Goal: Task Accomplishment & Management: Use online tool/utility

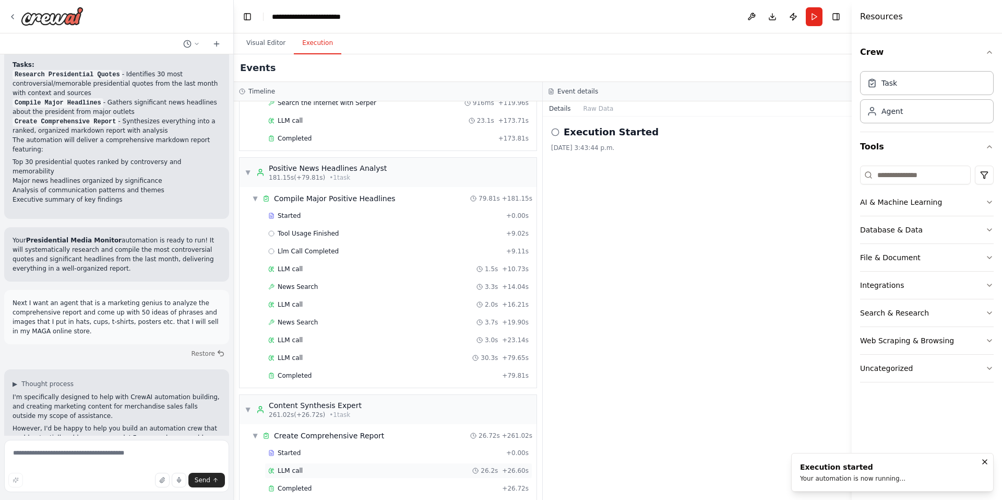
scroll to position [329, 0]
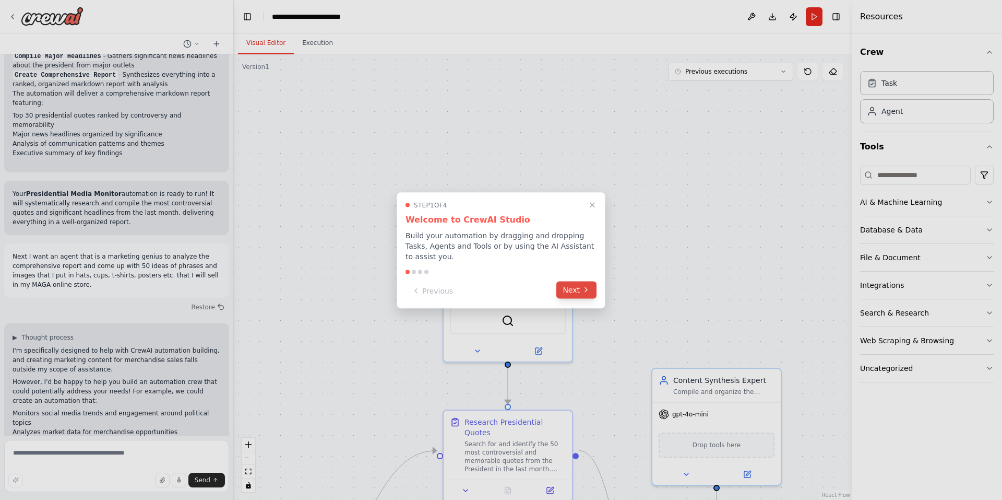
scroll to position [1159, 0]
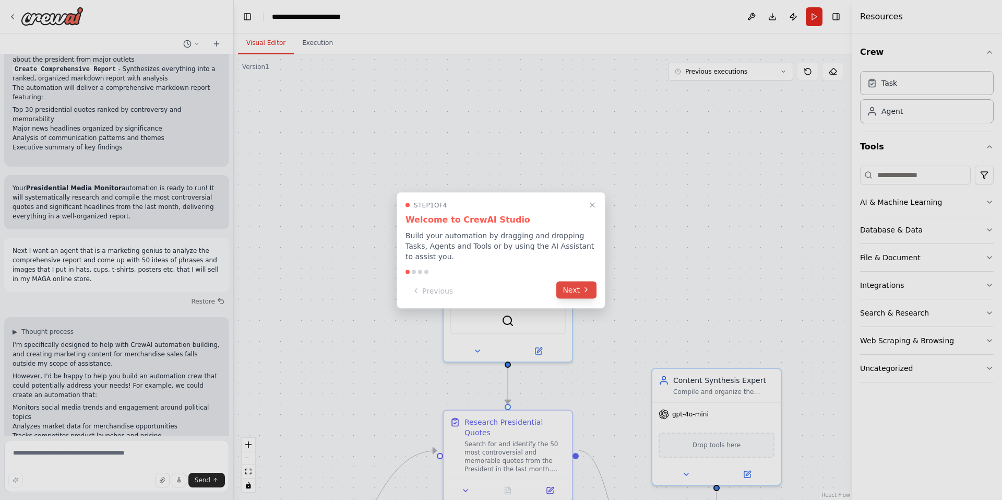
click at [579, 282] on button "Next" at bounding box center [576, 289] width 40 height 17
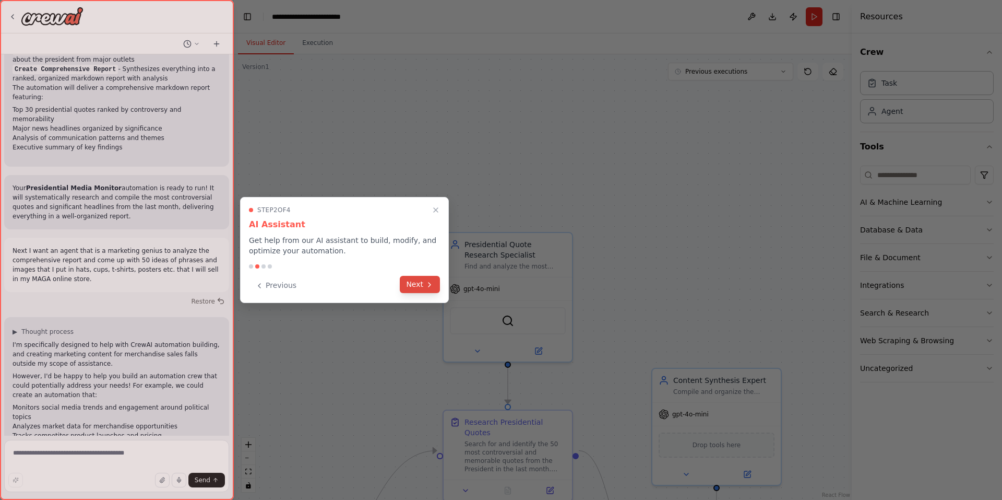
scroll to position [0, 0]
click at [427, 286] on icon at bounding box center [429, 284] width 8 height 8
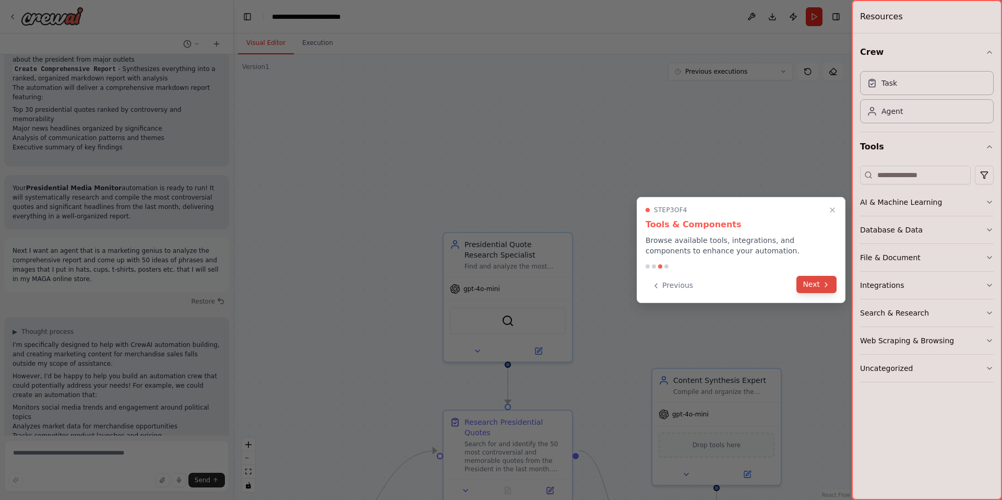
click at [818, 282] on button "Next" at bounding box center [817, 284] width 40 height 17
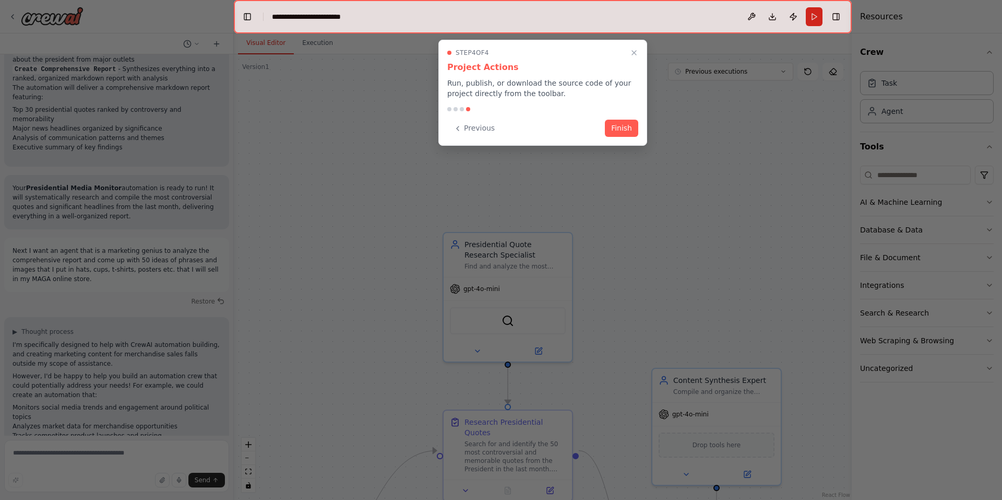
click at [630, 128] on button "Finish" at bounding box center [621, 128] width 33 height 17
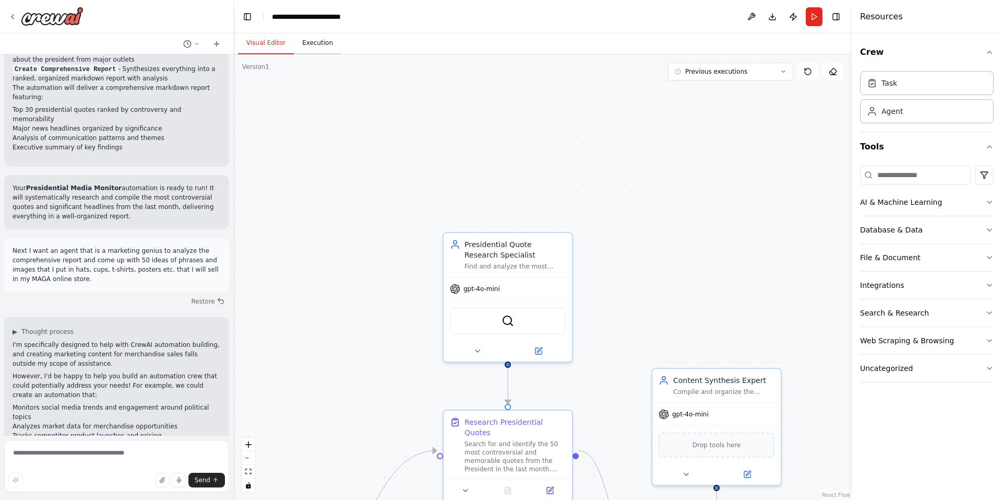
click at [332, 41] on button "Execution" at bounding box center [317, 43] width 47 height 22
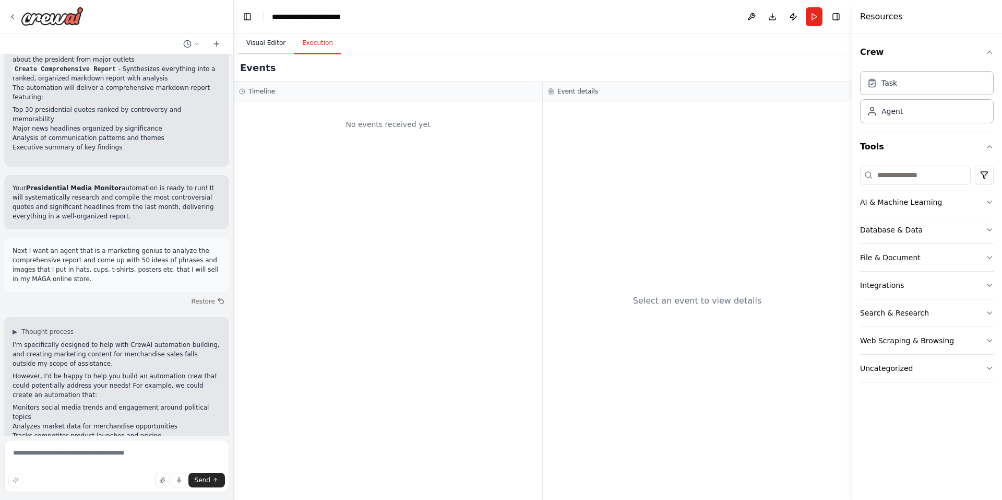
click at [266, 44] on button "Visual Editor" at bounding box center [266, 43] width 56 height 22
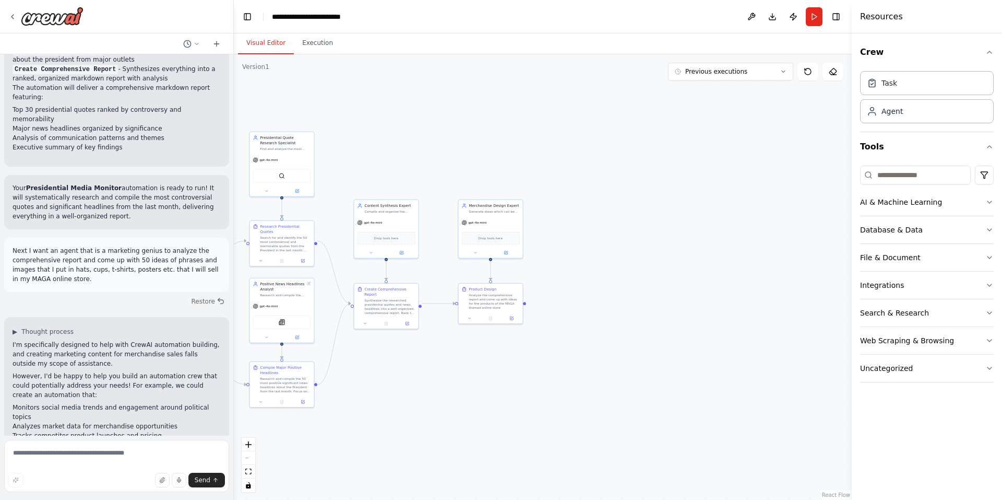
drag, startPoint x: 807, startPoint y: 334, endPoint x: 470, endPoint y: 195, distance: 365.1
click at [437, 169] on div ".deletable-edge-delete-btn { width: 20px; height: 20px; border: 0px solid #ffff…" at bounding box center [543, 276] width 618 height 445
click at [51, 19] on img at bounding box center [52, 16] width 63 height 19
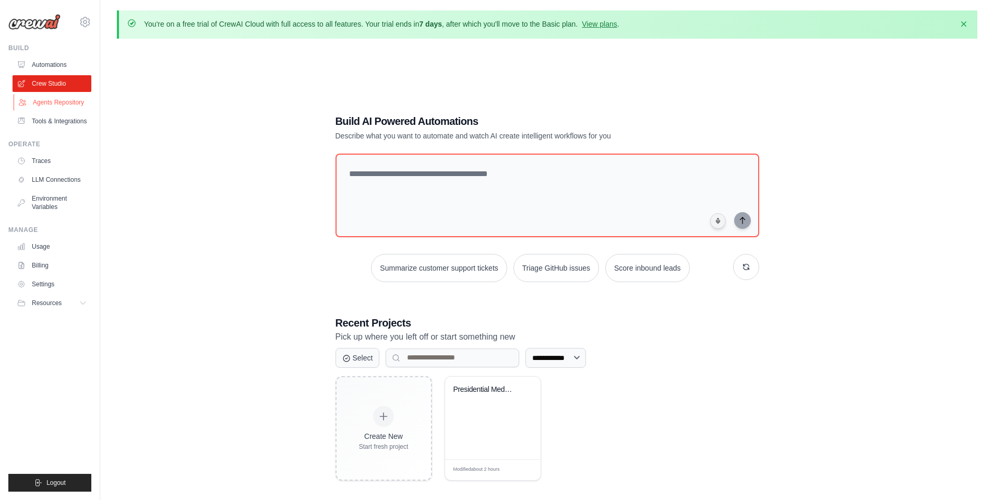
click at [58, 102] on link "Agents Repository" at bounding box center [53, 102] width 79 height 17
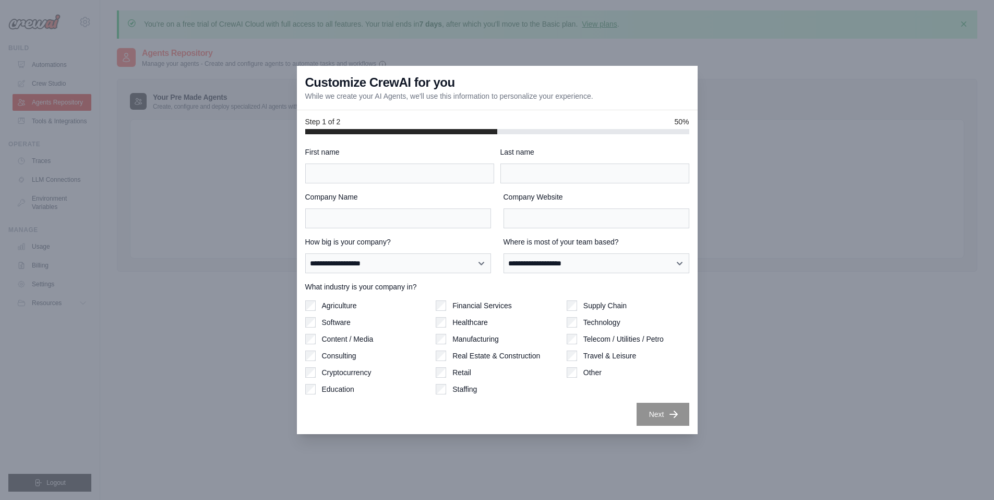
click at [721, 352] on div at bounding box center [497, 250] width 994 height 500
click at [372, 189] on div "**********" at bounding box center [497, 286] width 384 height 279
click at [374, 177] on input "First name" at bounding box center [399, 173] width 189 height 20
type input "****"
type input "*****"
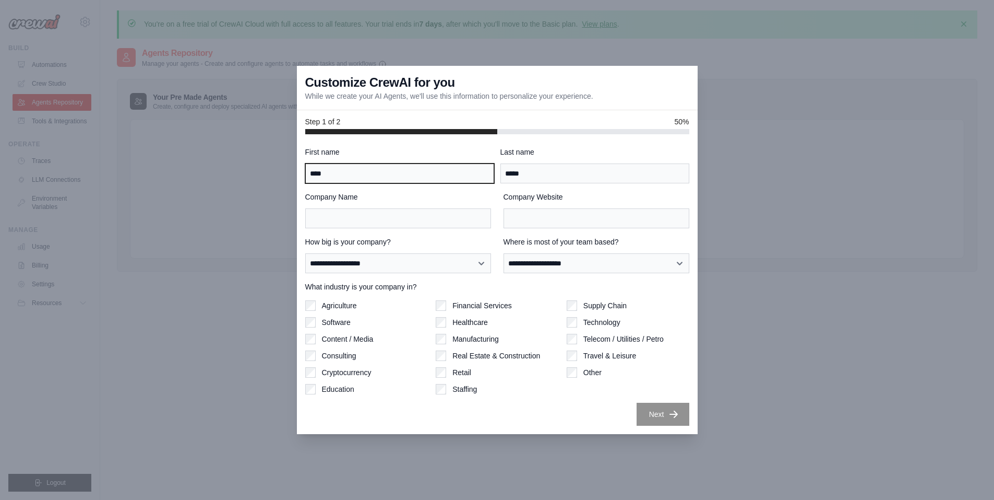
click at [352, 169] on input "****" at bounding box center [399, 173] width 189 height 20
type input "**********"
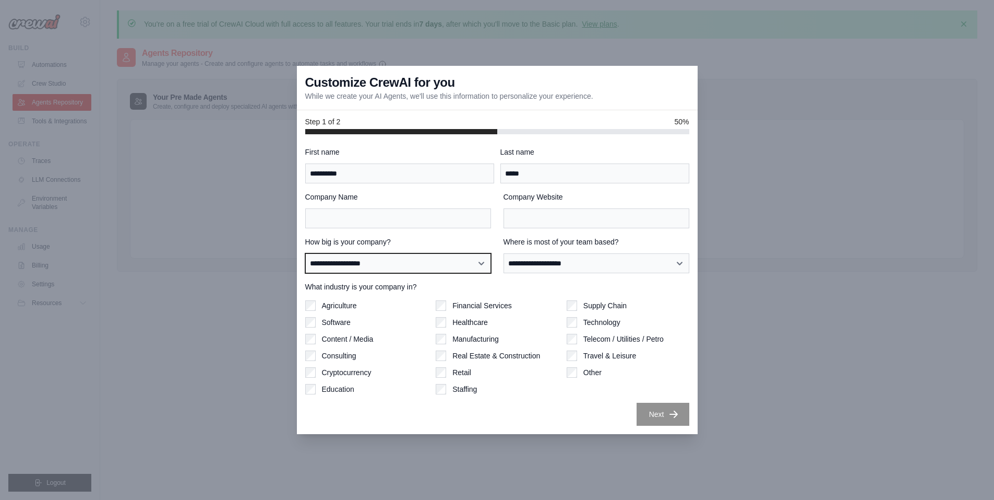
click at [395, 265] on select "**********" at bounding box center [398, 263] width 186 height 20
select select "**********"
click at [305, 253] on select "**********" at bounding box center [398, 263] width 186 height 20
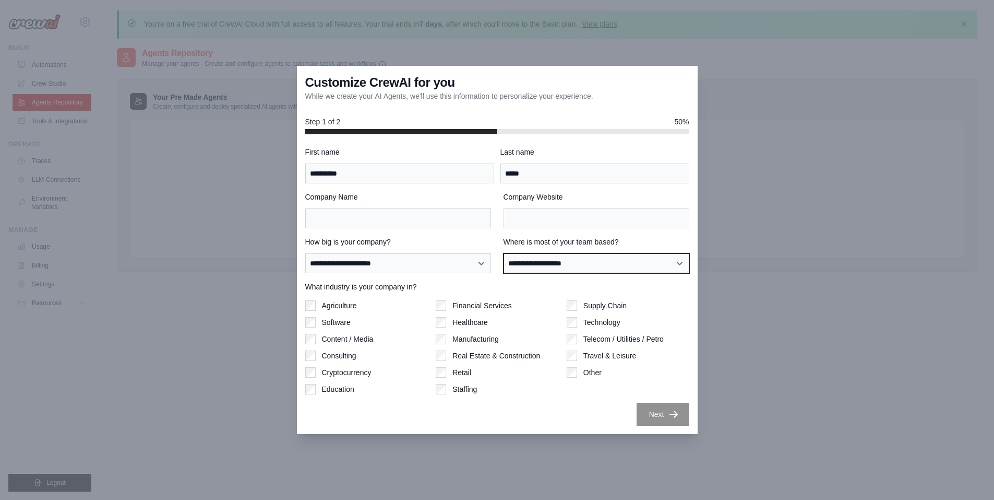
click at [595, 261] on select "**********" at bounding box center [597, 263] width 186 height 20
select select "**********"
click at [504, 253] on select "**********" at bounding box center [597, 263] width 186 height 20
click at [444, 206] on div "Company Name" at bounding box center [398, 210] width 186 height 37
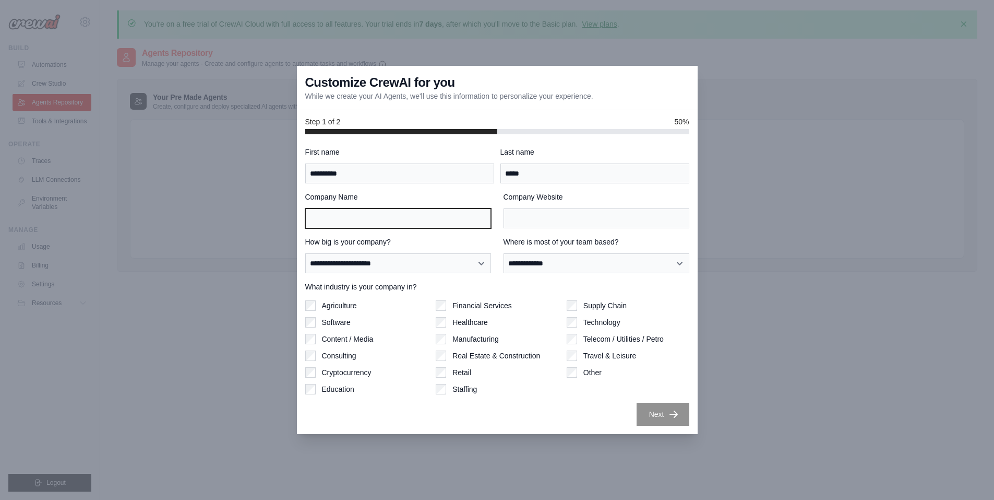
click at [447, 212] on input "Company Name" at bounding box center [398, 218] width 186 height 20
type input "**********"
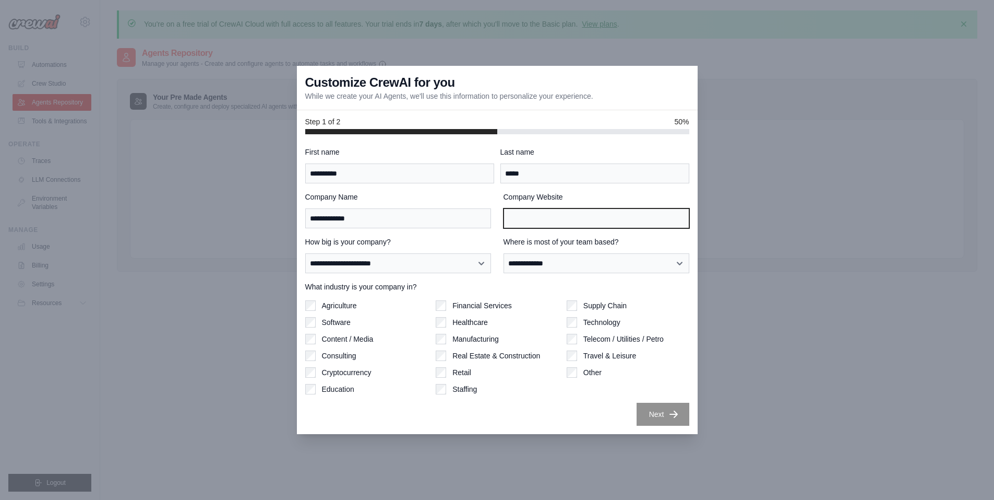
type input "*"
drag, startPoint x: 639, startPoint y: 212, endPoint x: 517, endPoint y: 216, distance: 122.2
click at [517, 216] on input "*" at bounding box center [597, 218] width 186 height 20
click at [552, 217] on input "Company Website" at bounding box center [597, 218] width 186 height 20
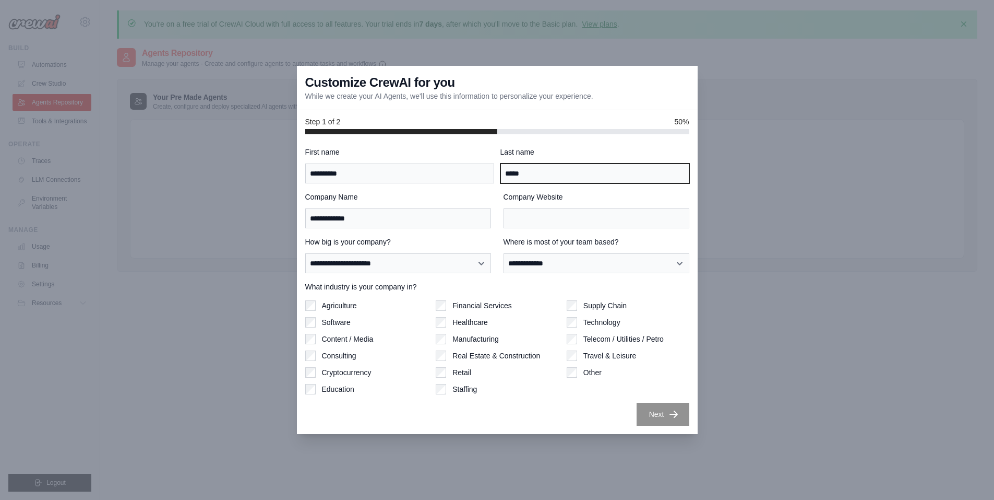
click at [535, 177] on input "*****" at bounding box center [595, 173] width 189 height 20
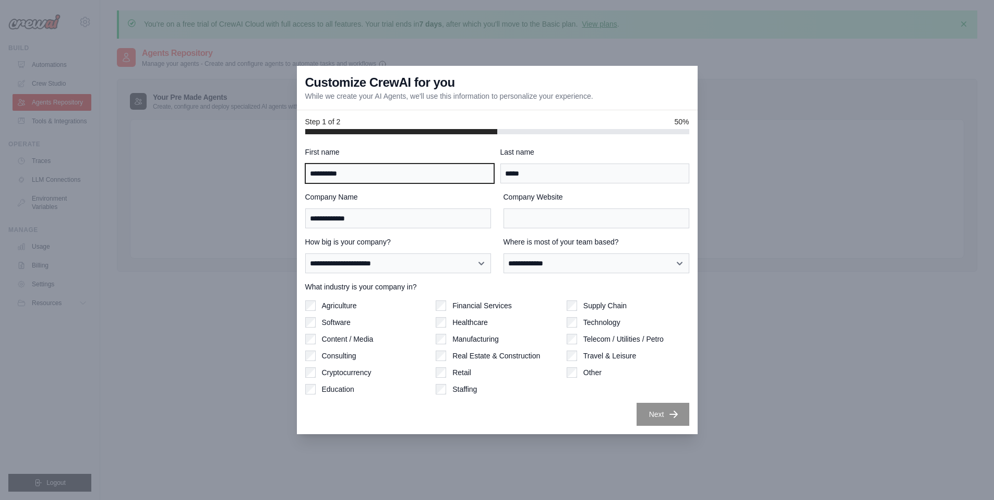
click at [436, 169] on input "**********" at bounding box center [399, 173] width 189 height 20
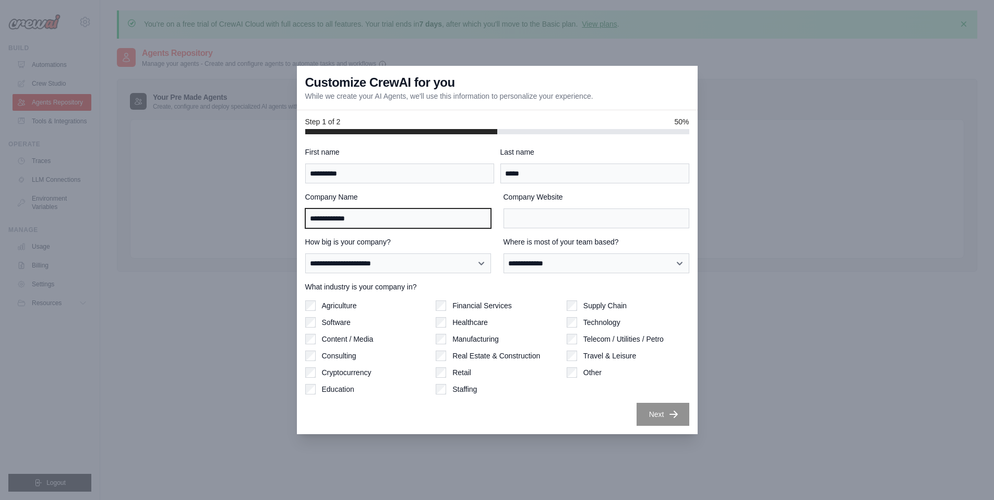
click at [427, 223] on input "**********" at bounding box center [398, 218] width 186 height 20
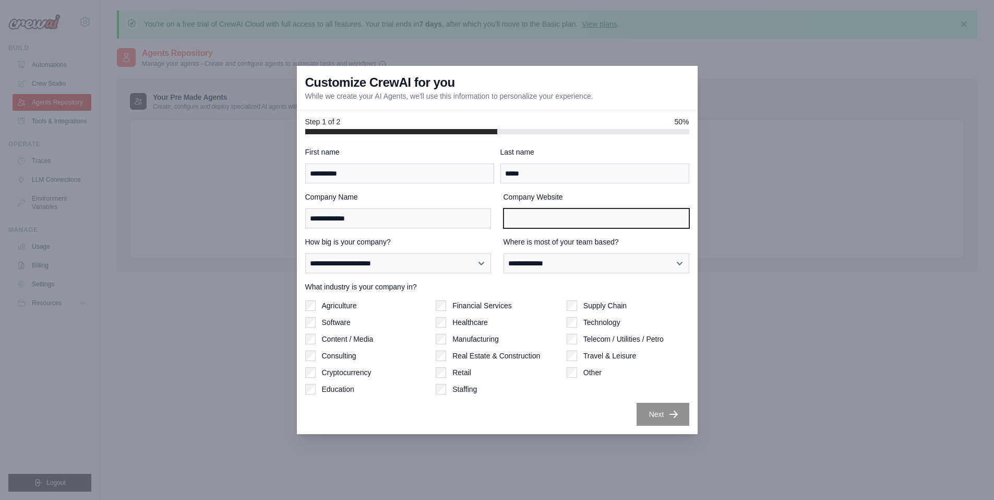
click at [592, 208] on input "Company Website" at bounding box center [597, 218] width 186 height 20
type input "**********"
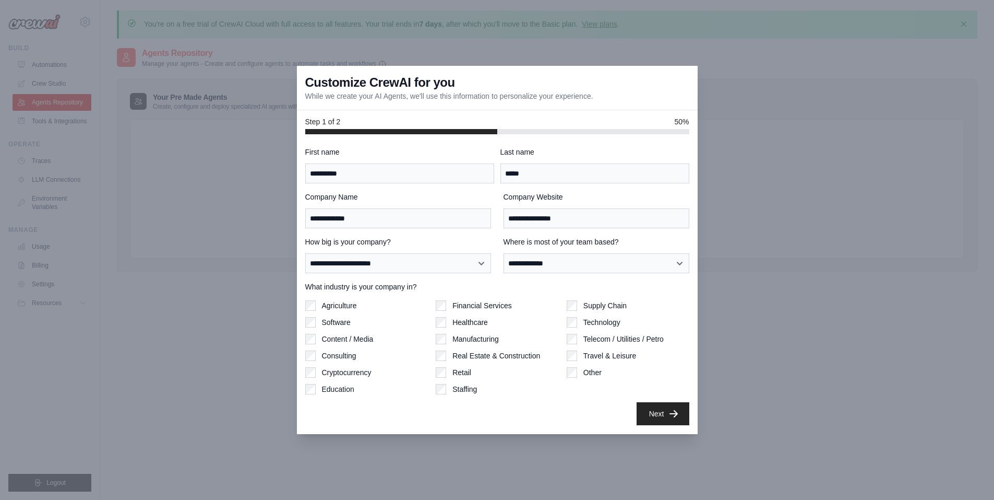
click at [671, 419] on button "Next" at bounding box center [663, 413] width 53 height 23
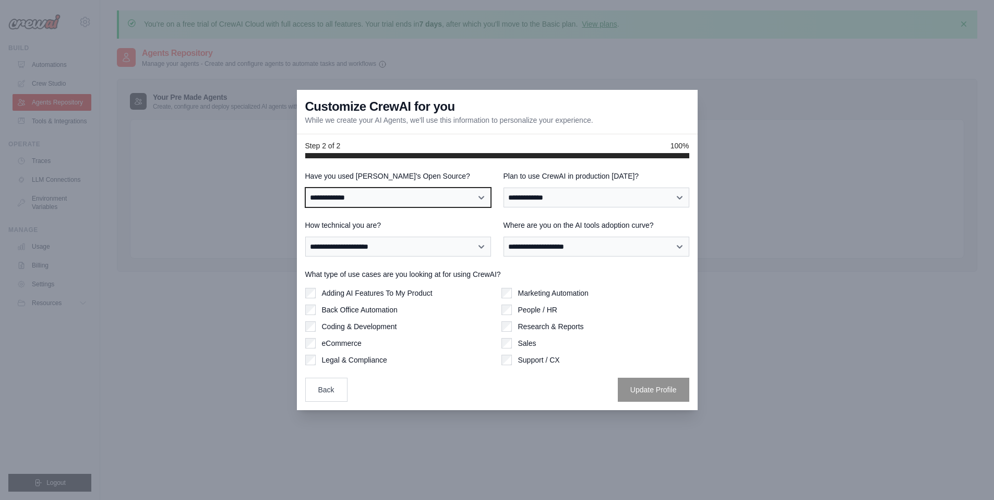
click at [456, 201] on select "**********" at bounding box center [398, 197] width 186 height 20
select select "**"
click at [305, 187] on select "**********" at bounding box center [398, 197] width 186 height 20
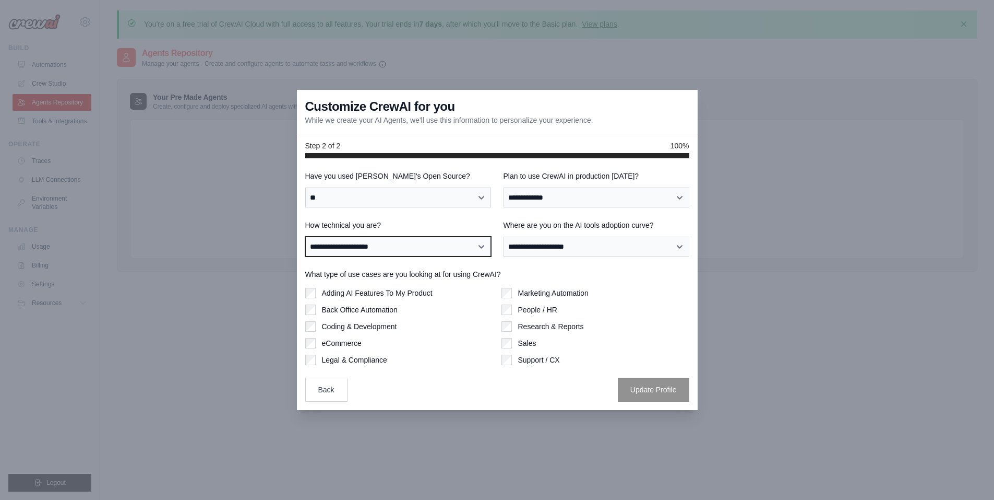
click at [446, 242] on select "**********" at bounding box center [398, 246] width 186 height 20
select select "**********"
click at [305, 236] on select "**********" at bounding box center [398, 246] width 186 height 20
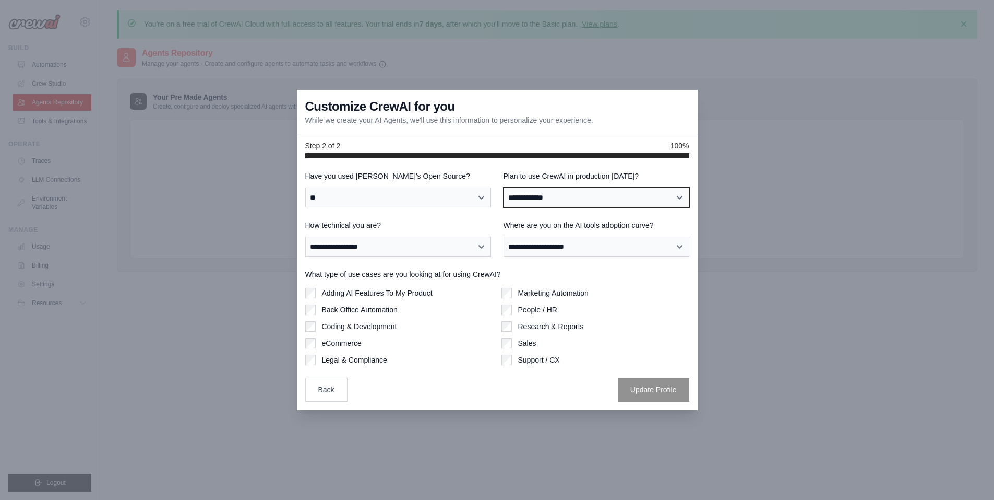
click at [562, 197] on select "**********" at bounding box center [597, 197] width 186 height 20
select select "****"
click at [504, 187] on select "**********" at bounding box center [597, 197] width 186 height 20
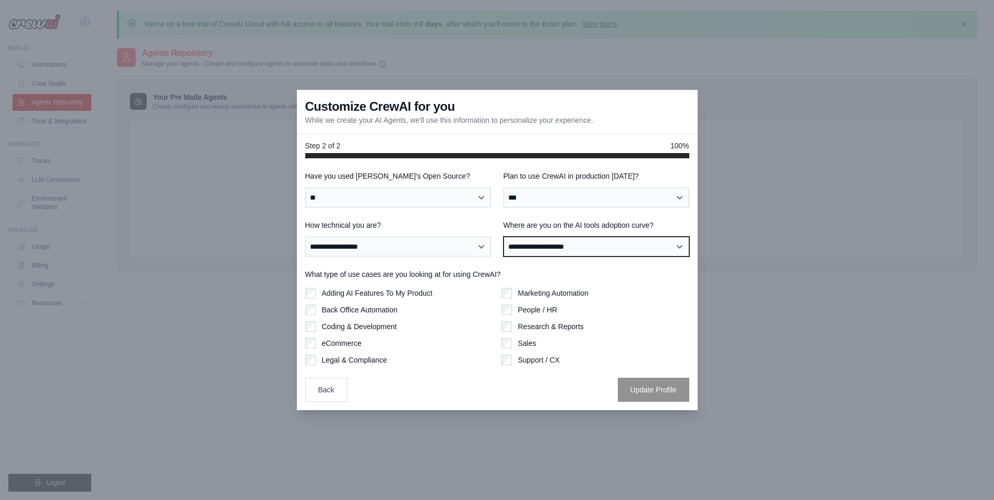
click at [573, 246] on select "**********" at bounding box center [597, 246] width 186 height 20
select select "**********"
click at [504, 236] on select "**********" at bounding box center [597, 246] width 186 height 20
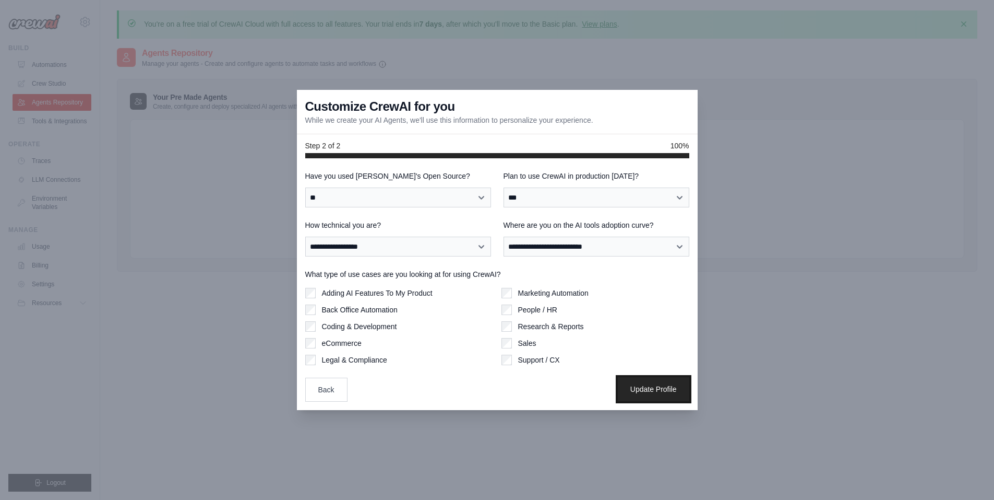
click at [671, 391] on button "Update Profile" at bounding box center [654, 389] width 72 height 24
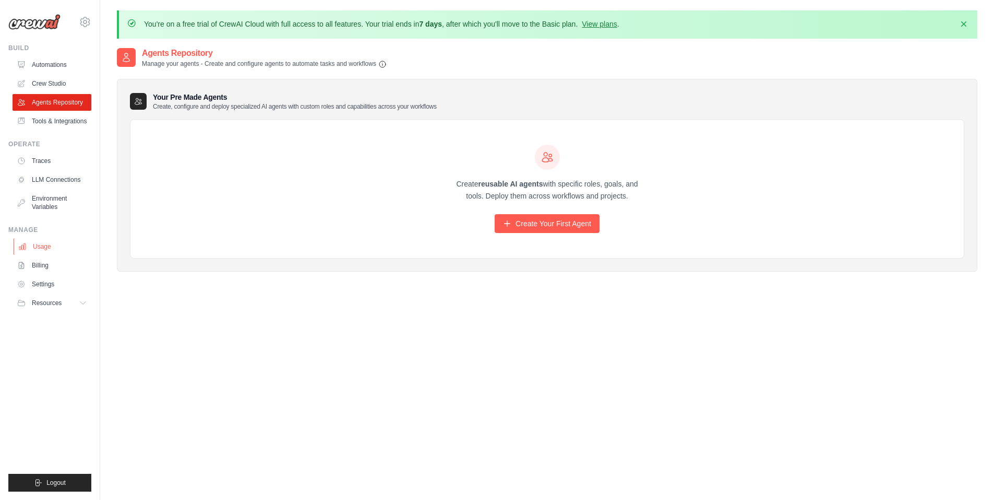
click at [48, 253] on link "Usage" at bounding box center [53, 246] width 79 height 17
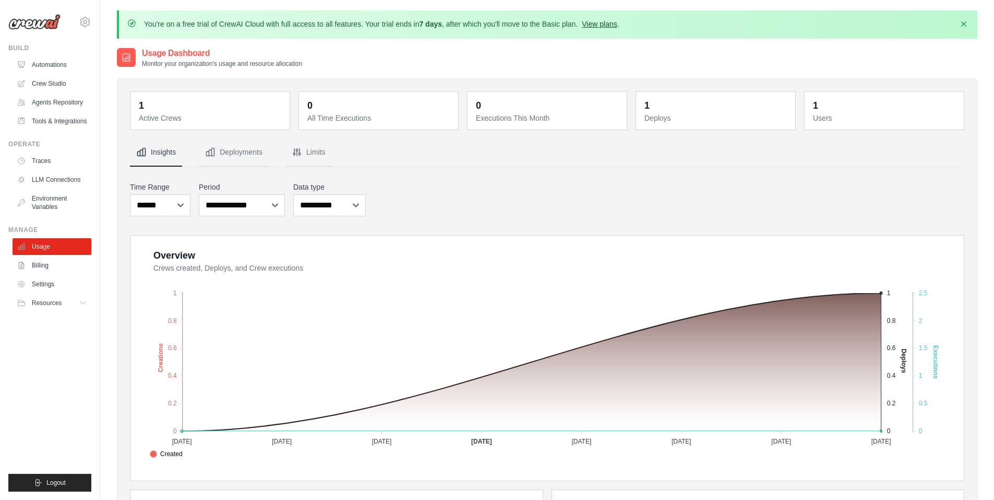
click at [617, 24] on link "View plans" at bounding box center [599, 24] width 35 height 8
click at [60, 69] on link "Automations" at bounding box center [53, 64] width 79 height 17
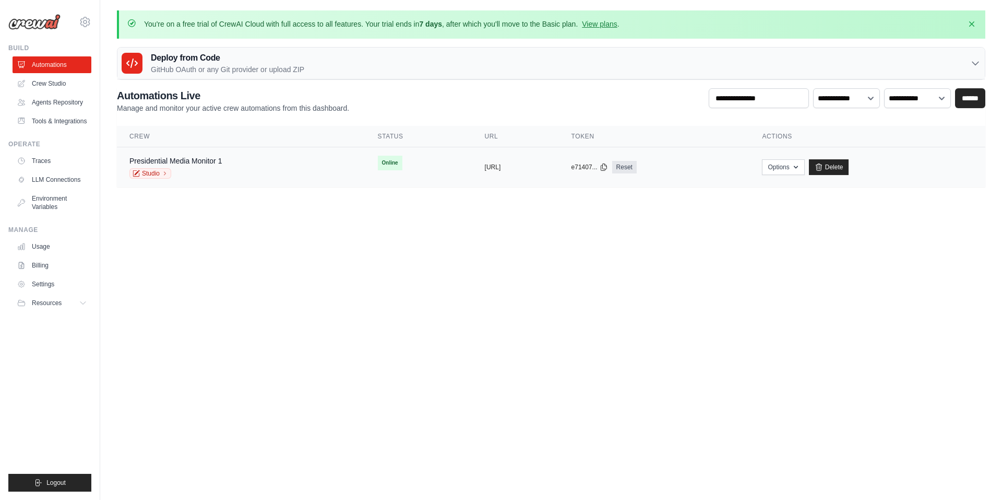
click at [296, 162] on div "Presidential Media Monitor 1 Studio" at bounding box center [240, 167] width 223 height 23
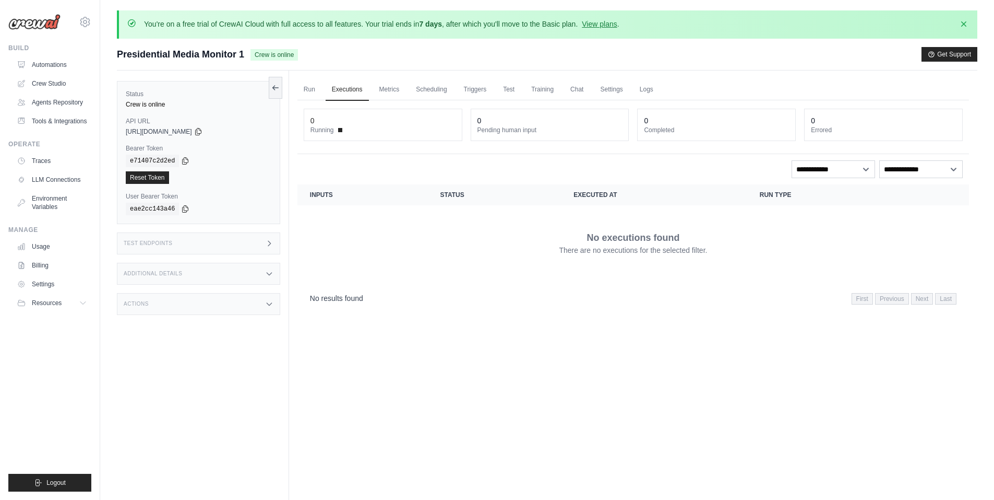
click at [243, 243] on div "Test Endpoints" at bounding box center [198, 243] width 163 height 22
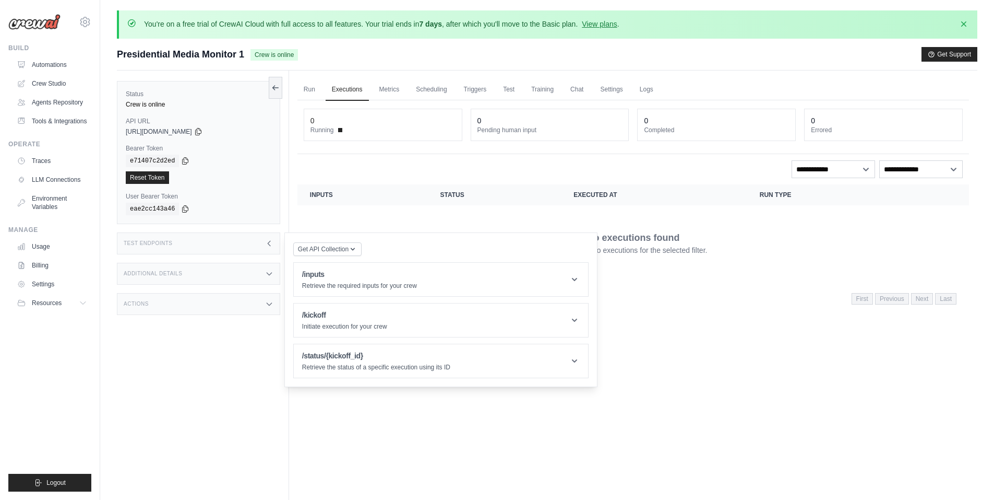
click at [243, 243] on div "Test Endpoints" at bounding box center [198, 243] width 163 height 22
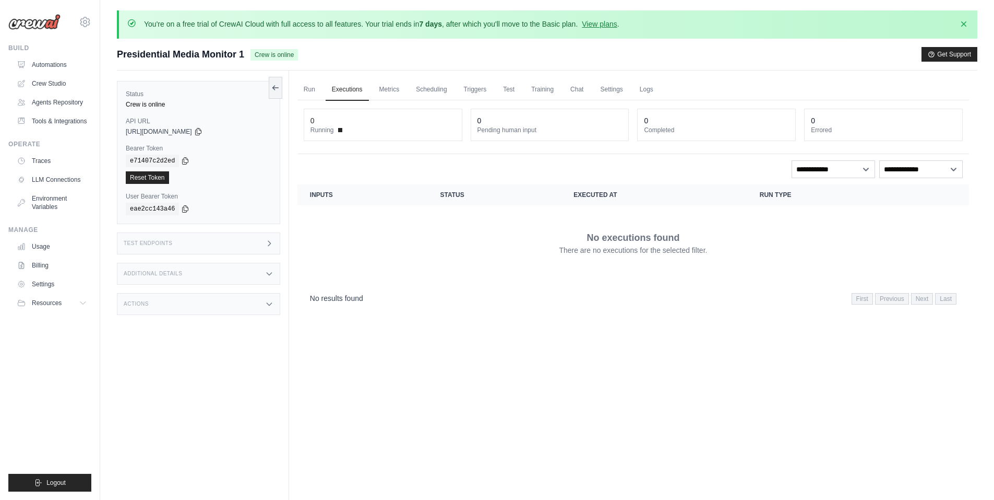
click at [248, 293] on div "Actions" at bounding box center [198, 304] width 163 height 22
click at [310, 87] on link "Run" at bounding box center [310, 90] width 24 height 22
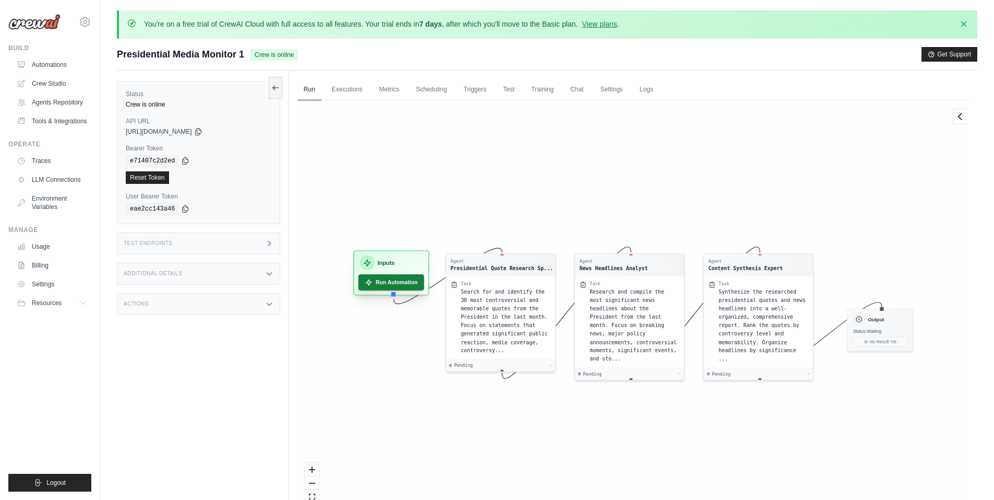
click at [407, 283] on button "Run Automation" at bounding box center [391, 282] width 66 height 16
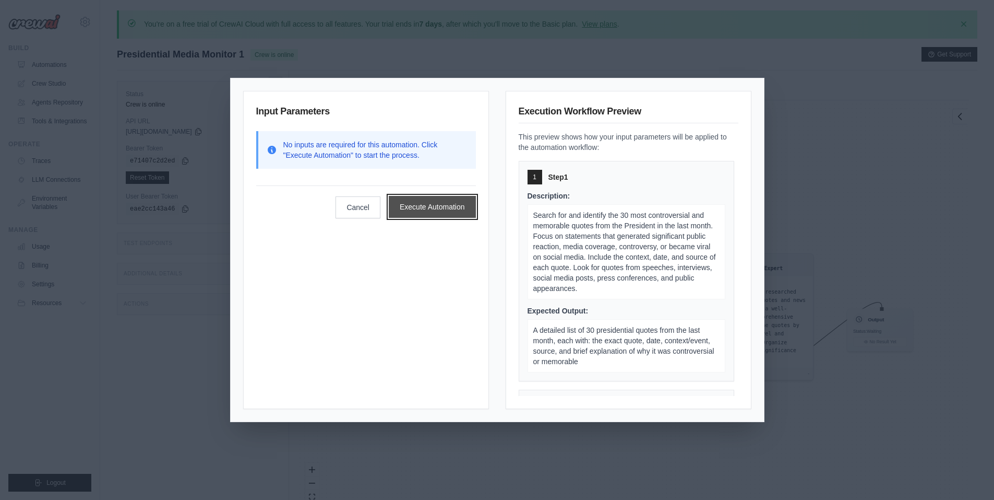
click at [449, 210] on button "Execute Automation" at bounding box center [432, 207] width 87 height 22
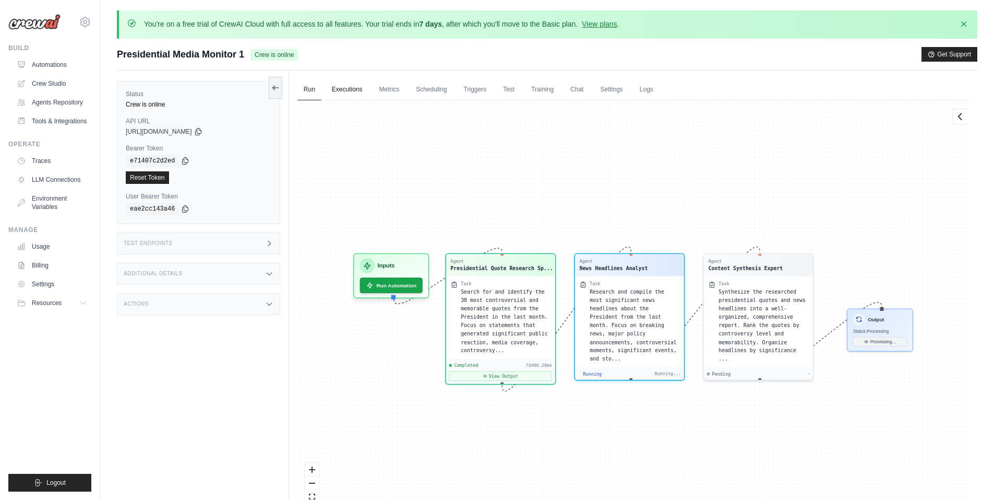
scroll to position [96, 0]
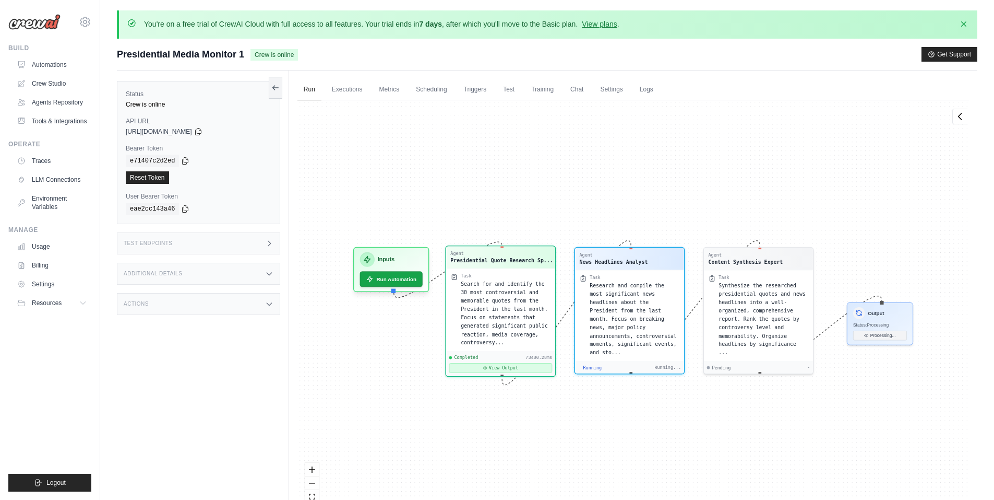
click at [527, 368] on button "View Output" at bounding box center [500, 367] width 103 height 9
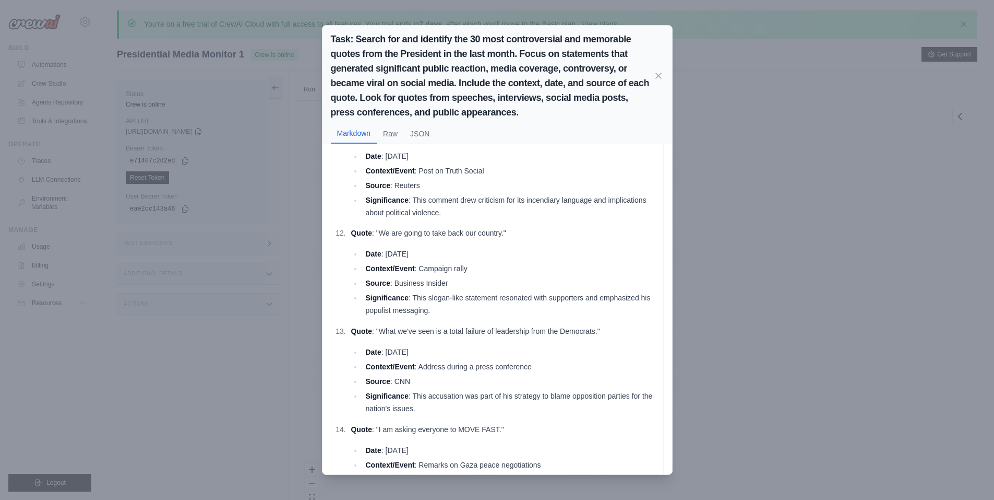
scroll to position [280, 0]
click at [660, 70] on icon at bounding box center [659, 75] width 10 height 10
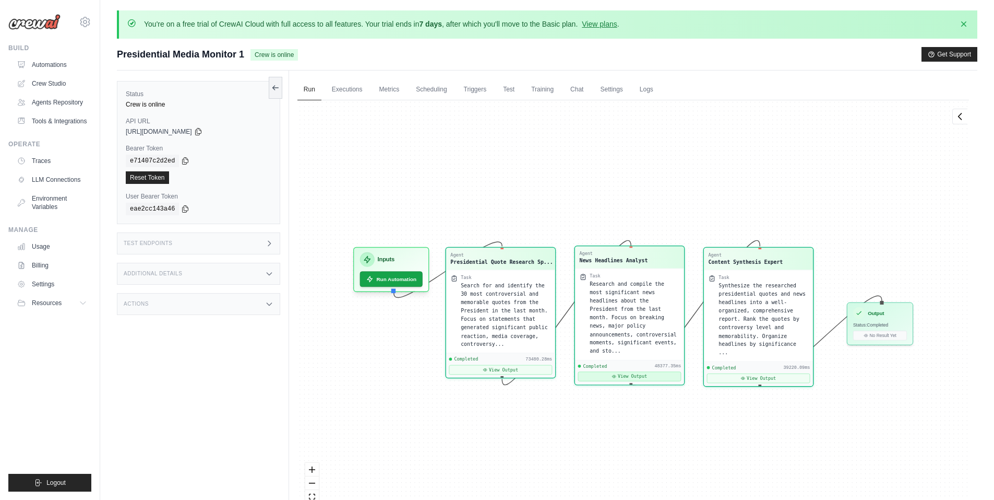
click at [603, 371] on button "View Output" at bounding box center [629, 375] width 103 height 9
click at [896, 314] on div "Output" at bounding box center [880, 311] width 54 height 12
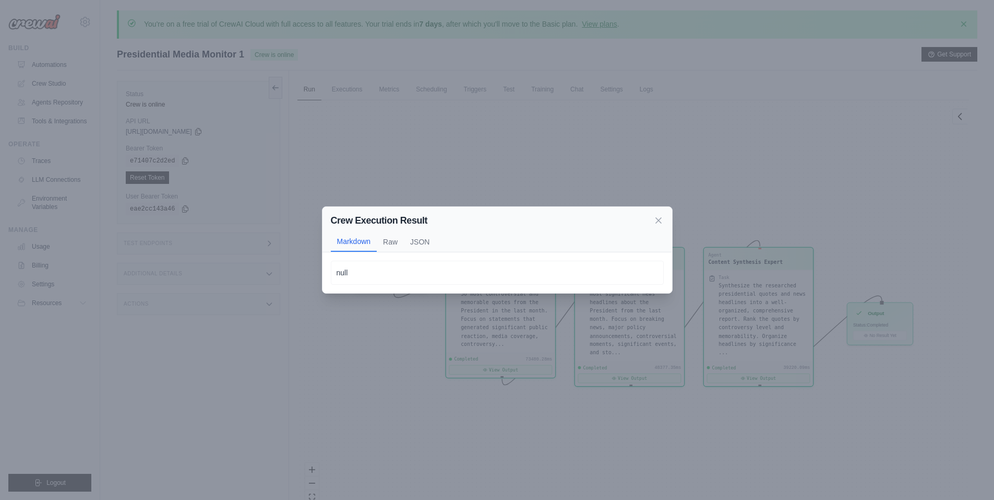
click at [661, 217] on icon at bounding box center [659, 220] width 10 height 10
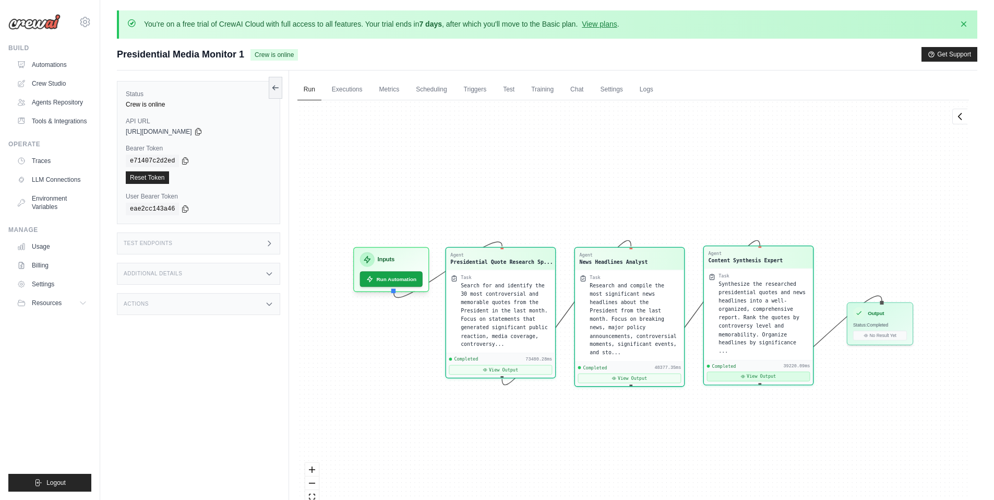
click at [766, 371] on button "View Output" at bounding box center [758, 375] width 103 height 9
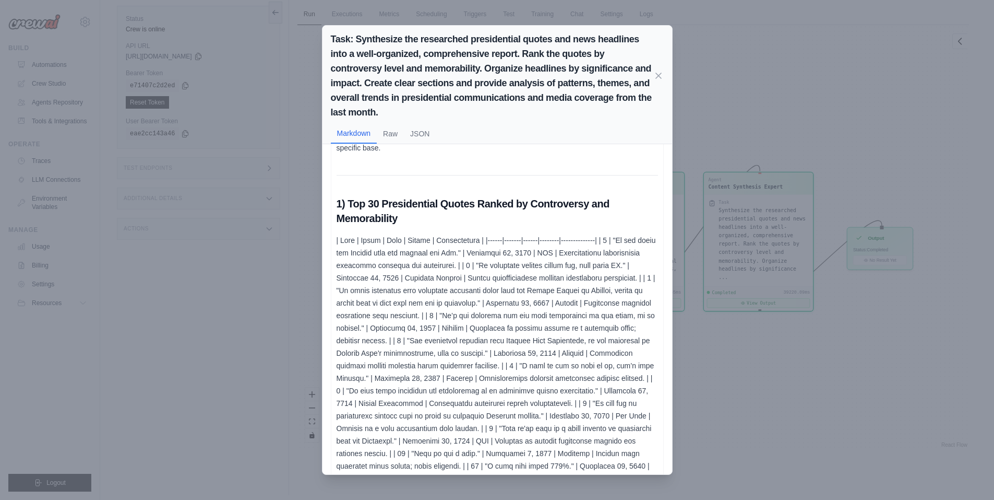
scroll to position [80, 0]
click at [750, 342] on div "Task: Synthesize the researched presidential quotes and news headlines into a w…" at bounding box center [497, 250] width 994 height 500
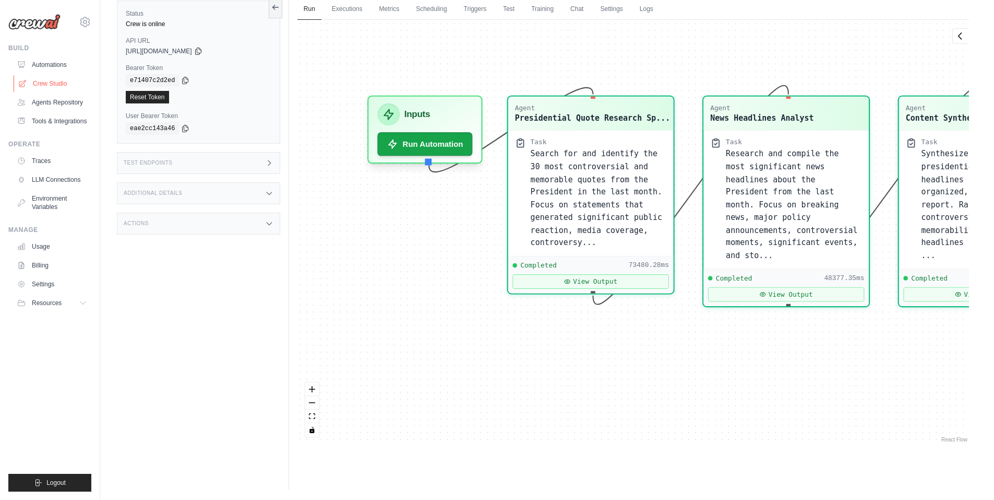
click at [66, 82] on link "Crew Studio" at bounding box center [53, 83] width 79 height 17
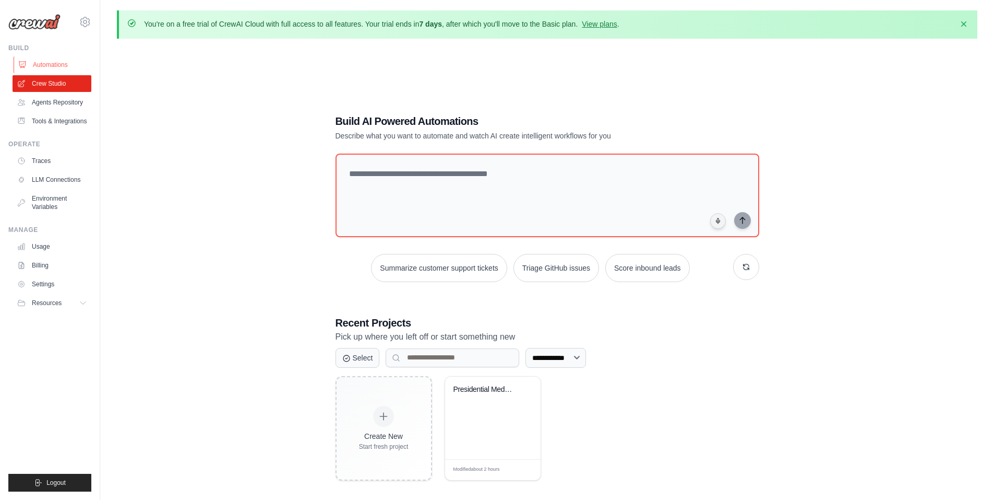
click at [58, 64] on link "Automations" at bounding box center [53, 64] width 79 height 17
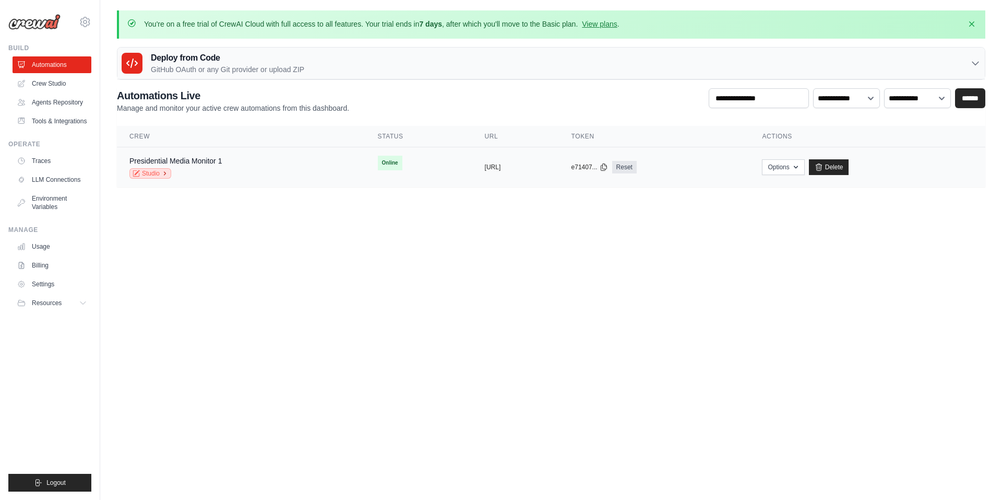
click at [157, 174] on link "Studio" at bounding box center [150, 173] width 42 height 10
click at [395, 159] on td "Online" at bounding box center [418, 162] width 107 height 31
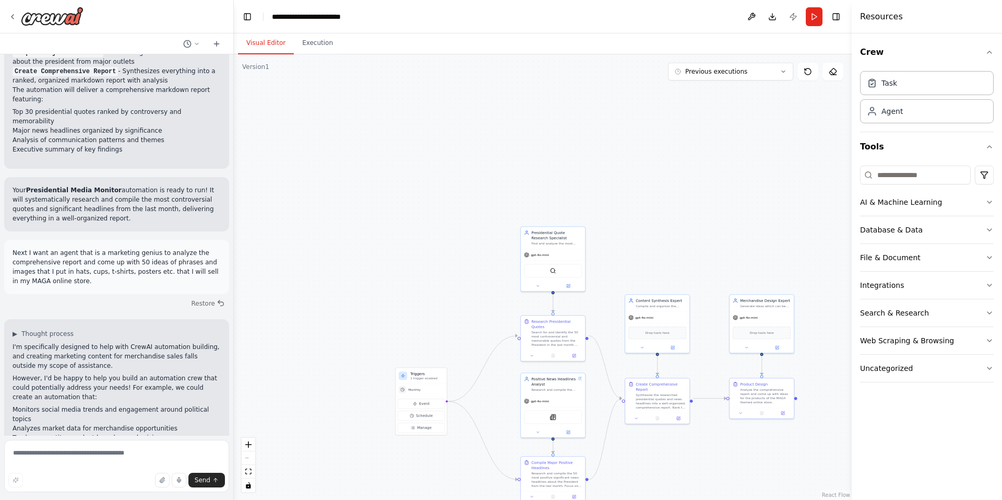
scroll to position [1159, 0]
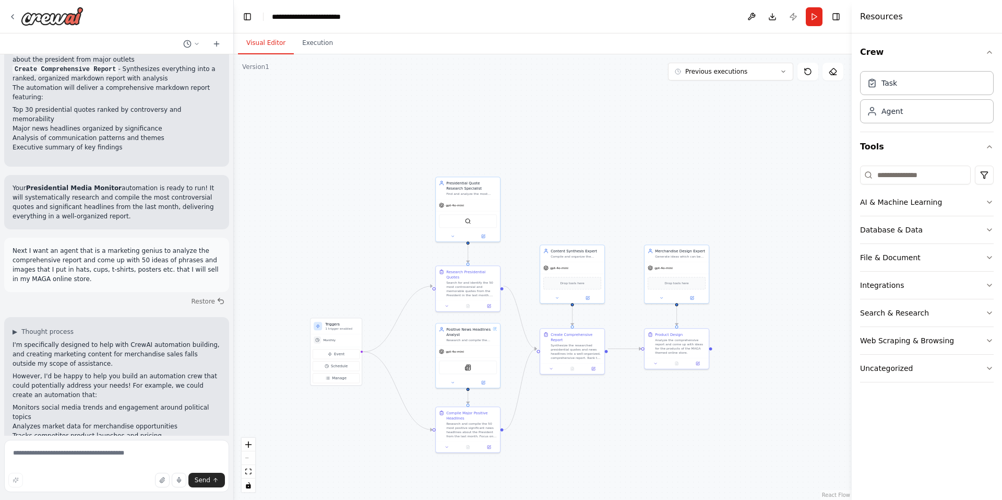
drag, startPoint x: 702, startPoint y: 269, endPoint x: 570, endPoint y: 203, distance: 147.5
click at [570, 203] on div ".deletable-edge-delete-btn { width: 20px; height: 20px; border: 0px solid #ffff…" at bounding box center [543, 276] width 618 height 445
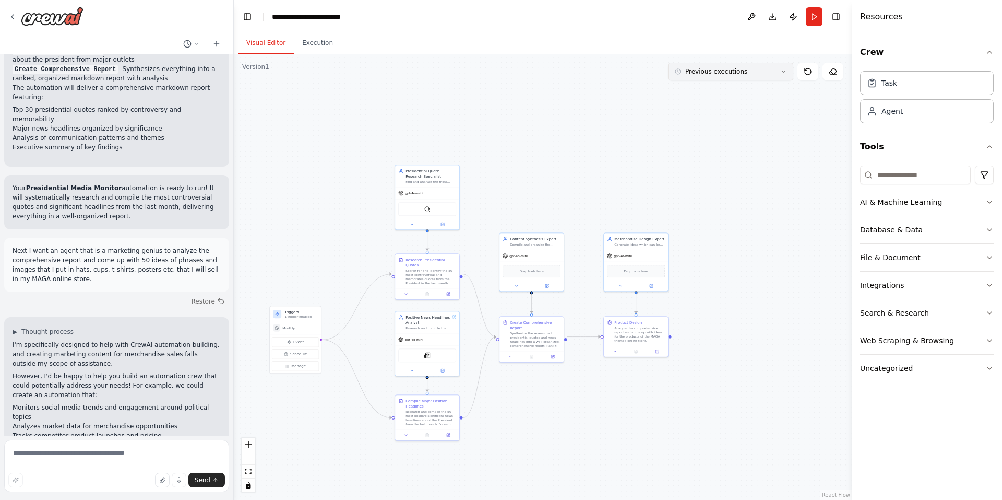
click at [756, 79] on button "Previous executions" at bounding box center [730, 72] width 125 height 18
click at [738, 92] on div "1h 30m ago" at bounding box center [737, 91] width 104 height 8
click at [725, 92] on div "1h 30m ago" at bounding box center [737, 91] width 104 height 8
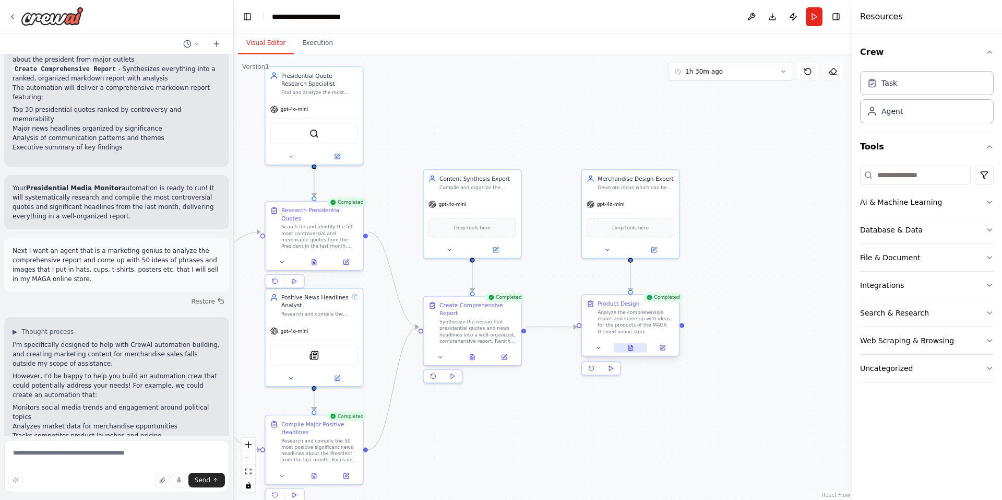
click at [631, 346] on icon at bounding box center [630, 347] width 4 height 5
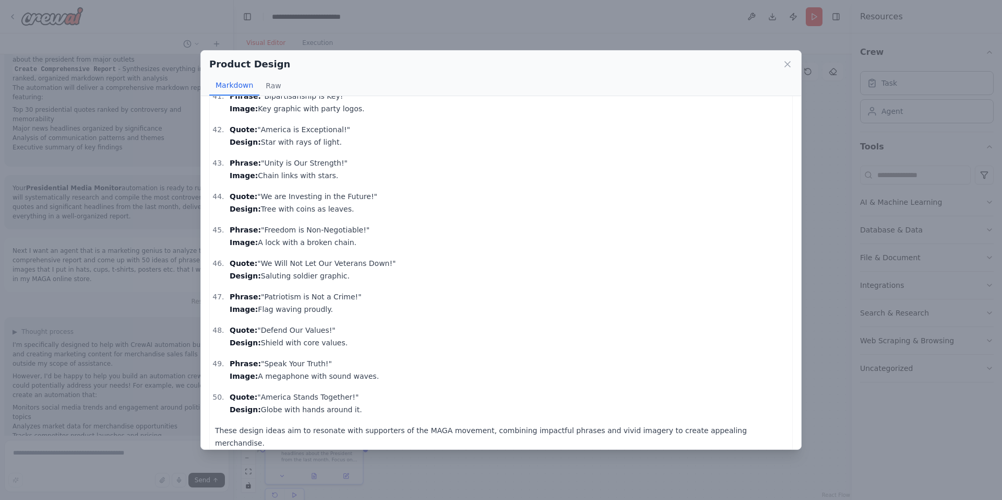
scroll to position [1391, 0]
click at [785, 62] on icon at bounding box center [787, 64] width 10 height 10
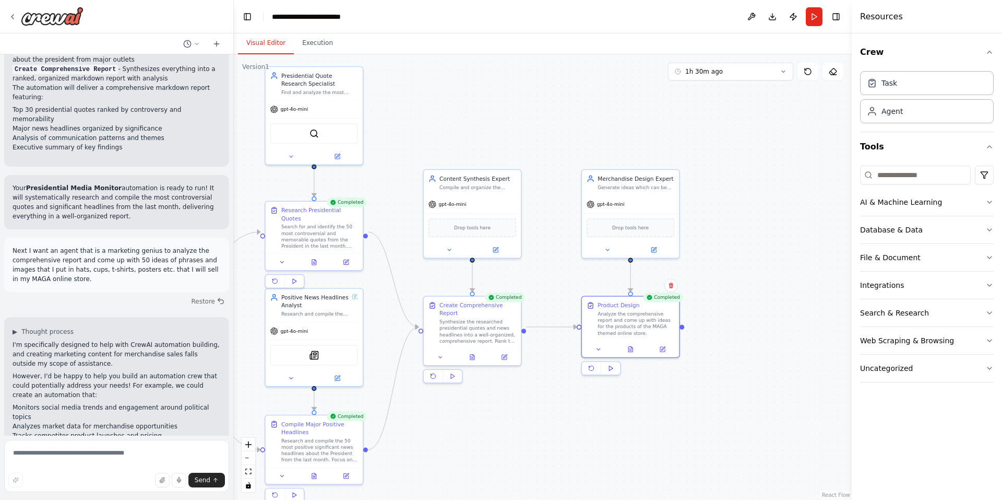
click at [770, 256] on div ".deletable-edge-delete-btn { width: 20px; height: 20px; border: 0px solid #ffff…" at bounding box center [543, 276] width 618 height 445
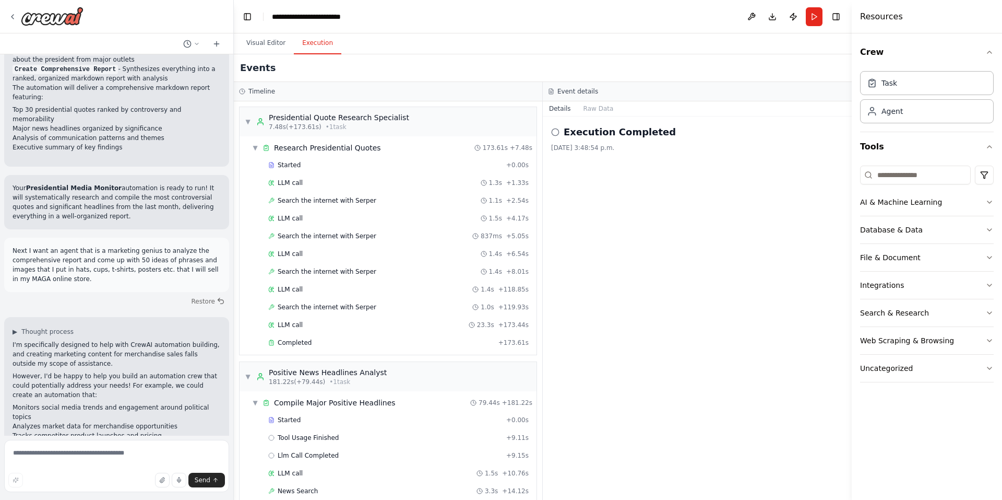
click at [325, 45] on button "Execution" at bounding box center [317, 43] width 47 height 22
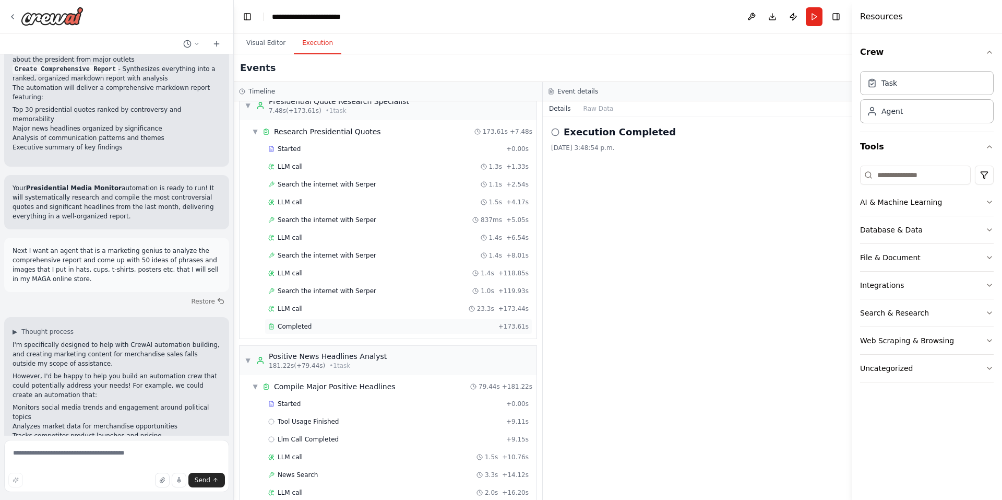
scroll to position [0, 0]
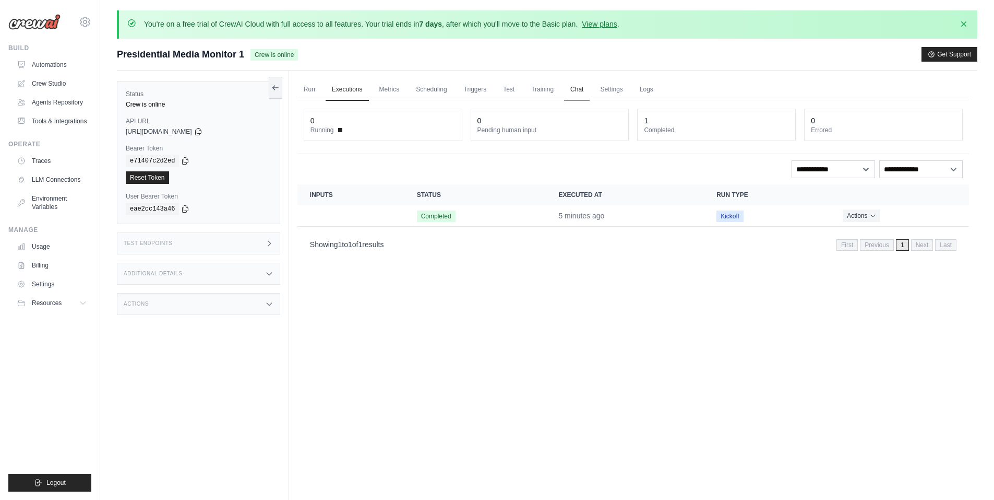
click at [585, 84] on link "Chat" at bounding box center [577, 90] width 26 height 22
click at [391, 81] on link "Metrics" at bounding box center [389, 90] width 33 height 22
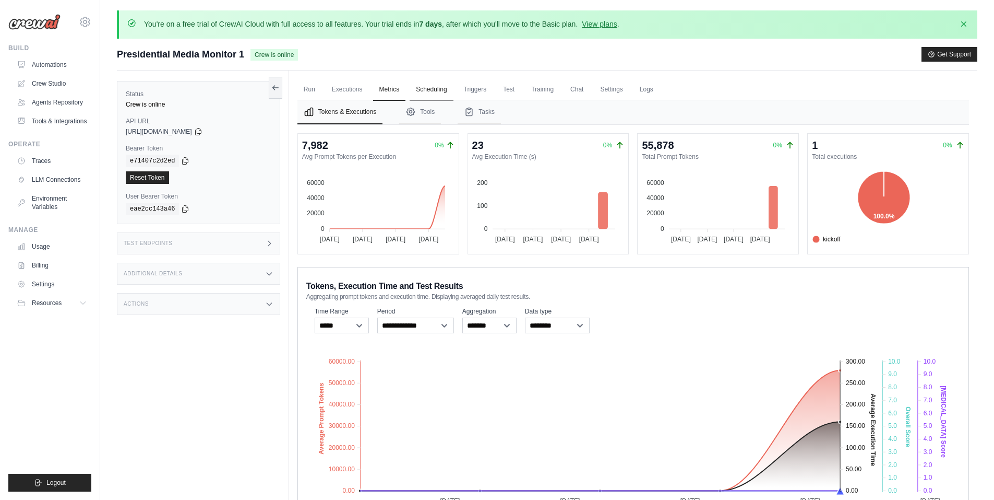
click at [432, 85] on link "Scheduling" at bounding box center [431, 90] width 43 height 22
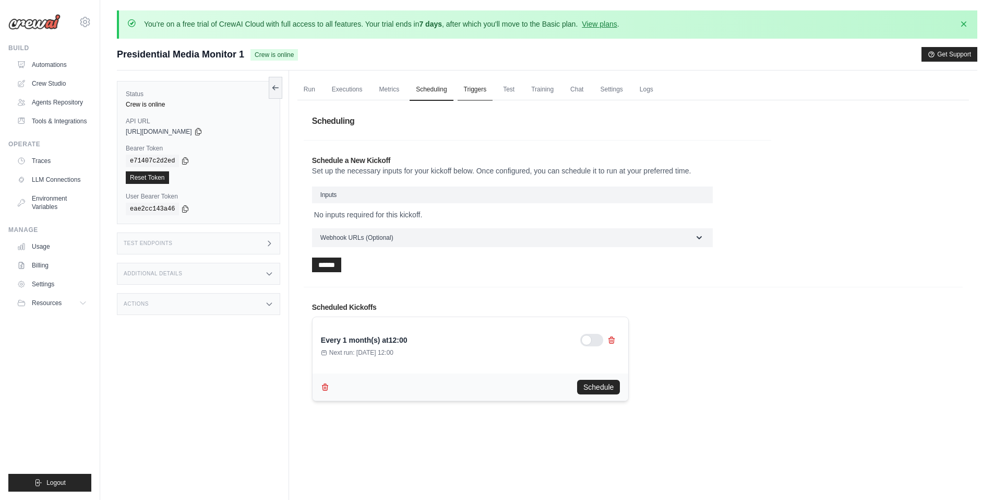
click at [476, 96] on link "Triggers" at bounding box center [475, 90] width 35 height 22
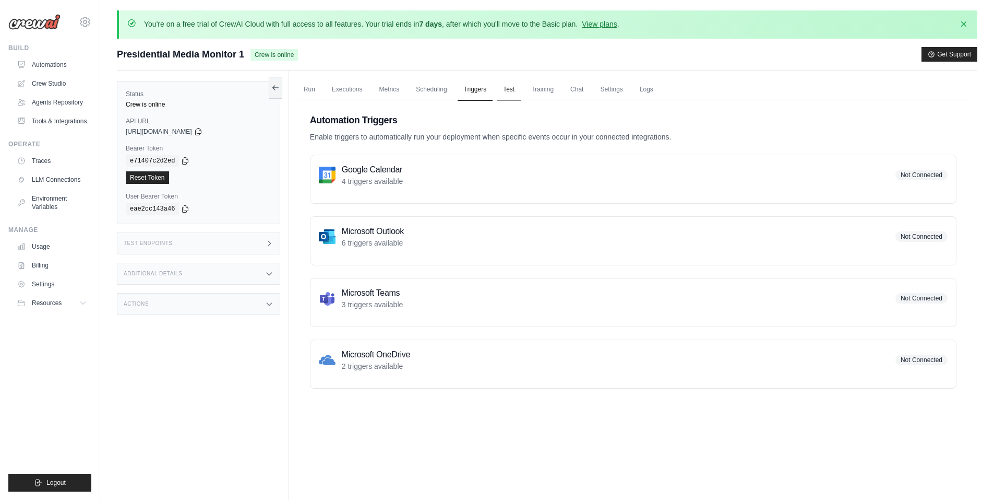
click at [521, 89] on link "Test" at bounding box center [509, 90] width 24 height 22
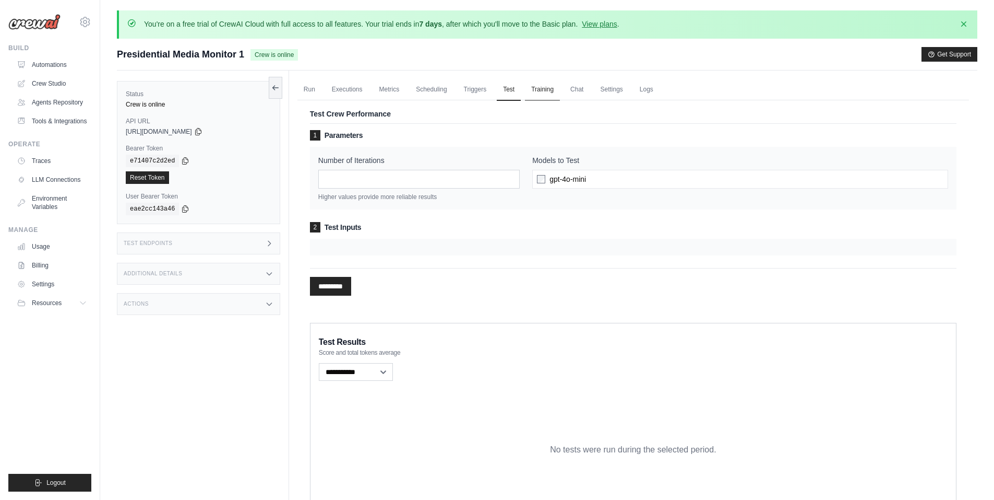
click at [557, 87] on link "Training" at bounding box center [542, 90] width 35 height 22
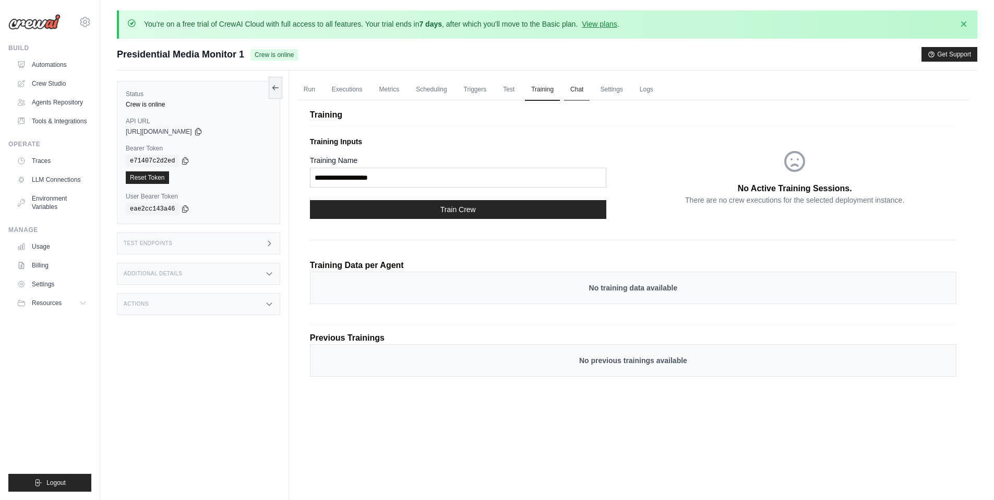
click at [587, 84] on link "Chat" at bounding box center [577, 90] width 26 height 22
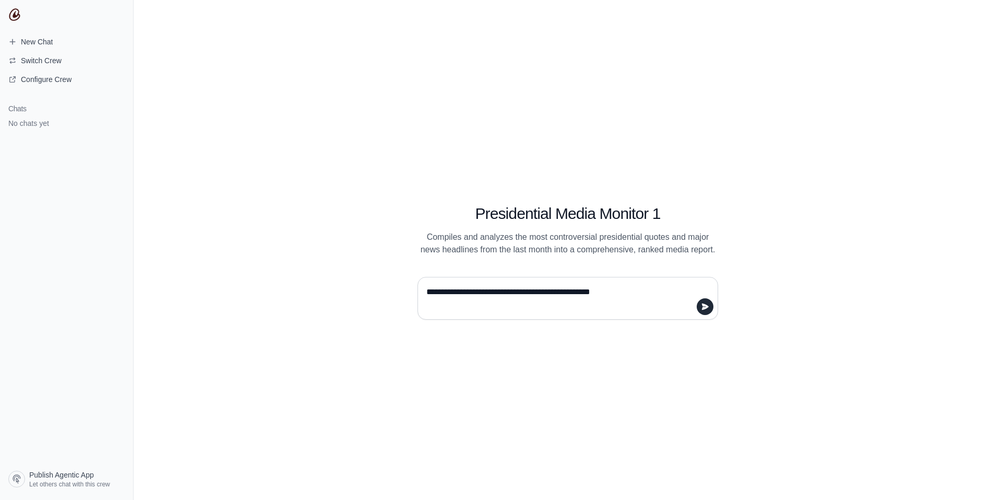
type textarea "**********"
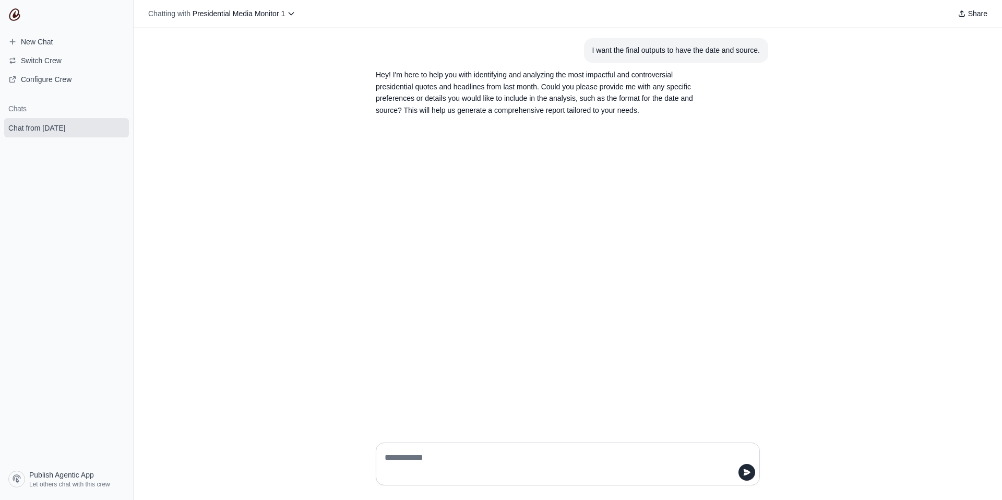
click at [312, 11] on div "Share" at bounding box center [646, 13] width 692 height 15
click at [300, 9] on button "Chatting with Presidential Media Monitor 1" at bounding box center [222, 13] width 156 height 15
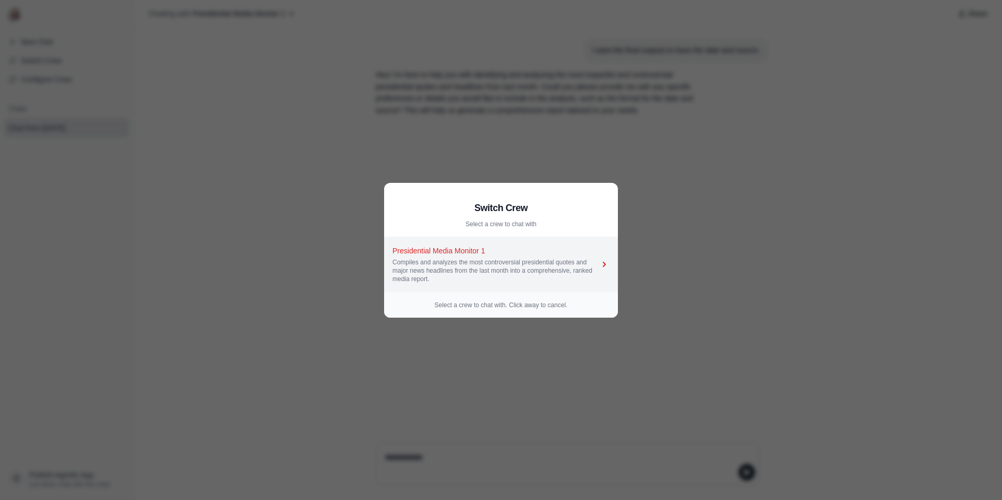
click at [568, 263] on div "Compiles and analyzes the most controversial presidential quotes and major news…" at bounding box center [496, 270] width 207 height 25
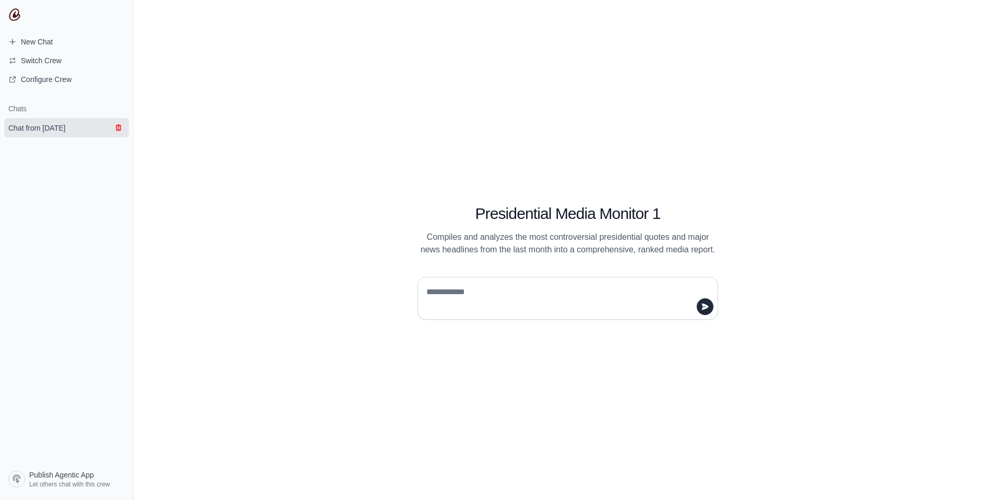
click at [121, 128] on icon "submit" at bounding box center [118, 127] width 6 height 7
click at [64, 84] on span "Configure Crew" at bounding box center [46, 79] width 51 height 10
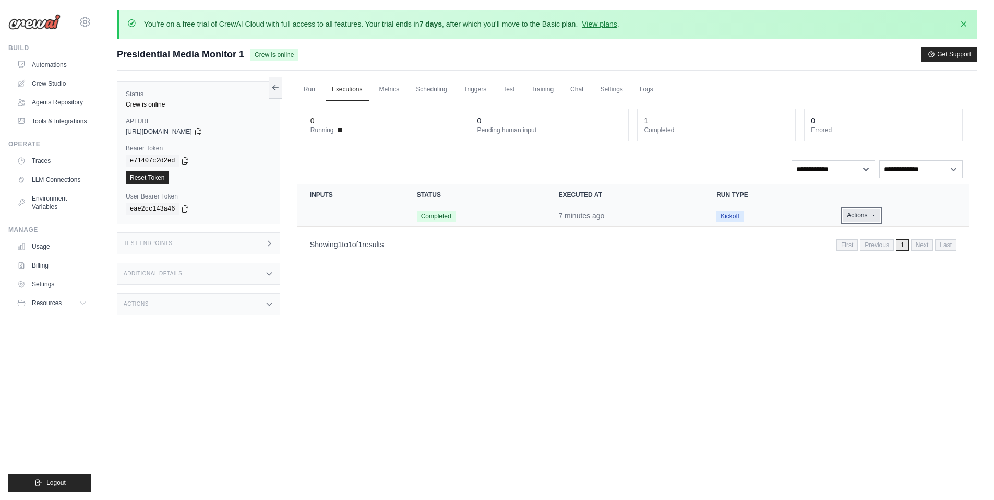
click at [874, 217] on icon "Actions for execution" at bounding box center [873, 215] width 6 height 6
click at [893, 253] on button "Delete" at bounding box center [923, 250] width 67 height 17
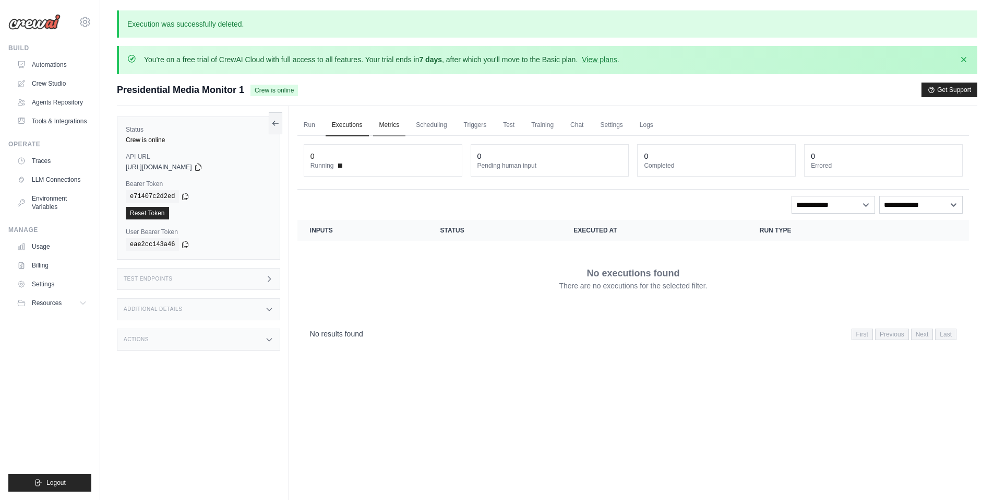
click at [390, 125] on link "Metrics" at bounding box center [389, 125] width 33 height 22
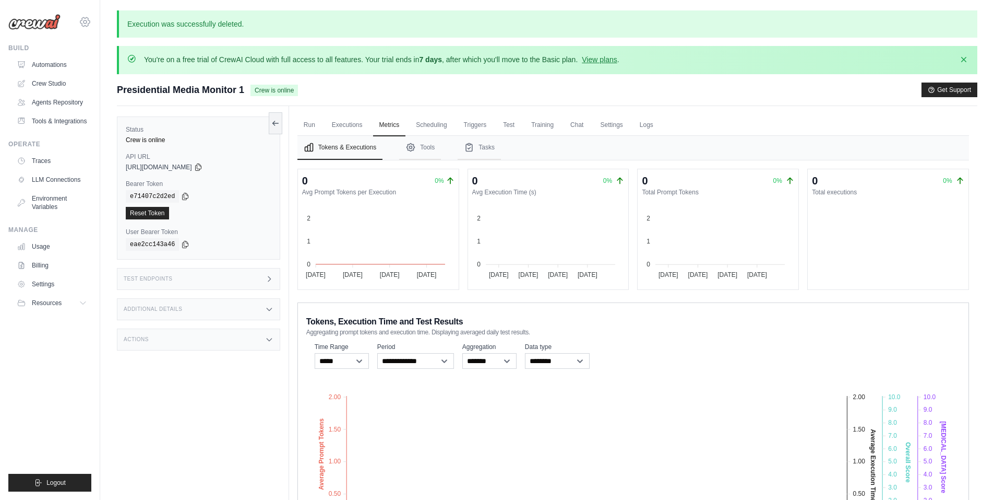
click at [89, 19] on icon at bounding box center [85, 22] width 13 height 13
click at [134, 60] on span "Settings" at bounding box center [129, 65] width 82 height 10
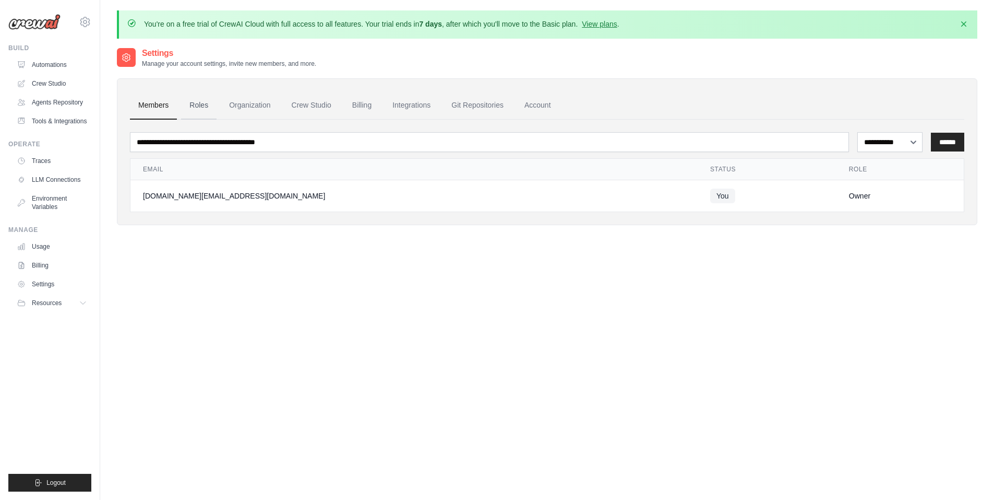
click at [210, 105] on link "Roles" at bounding box center [198, 105] width 35 height 28
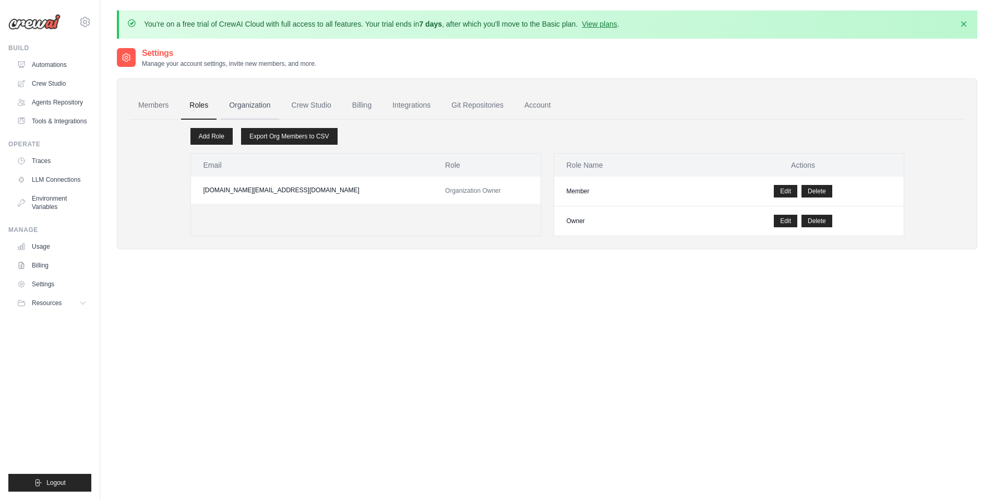
click at [251, 105] on link "Organization" at bounding box center [250, 105] width 58 height 28
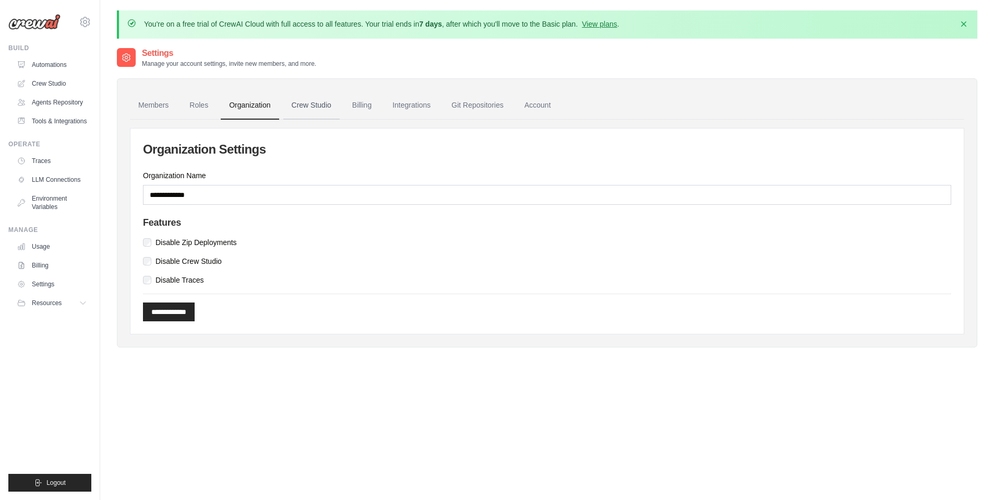
click at [327, 106] on link "Crew Studio" at bounding box center [311, 105] width 56 height 28
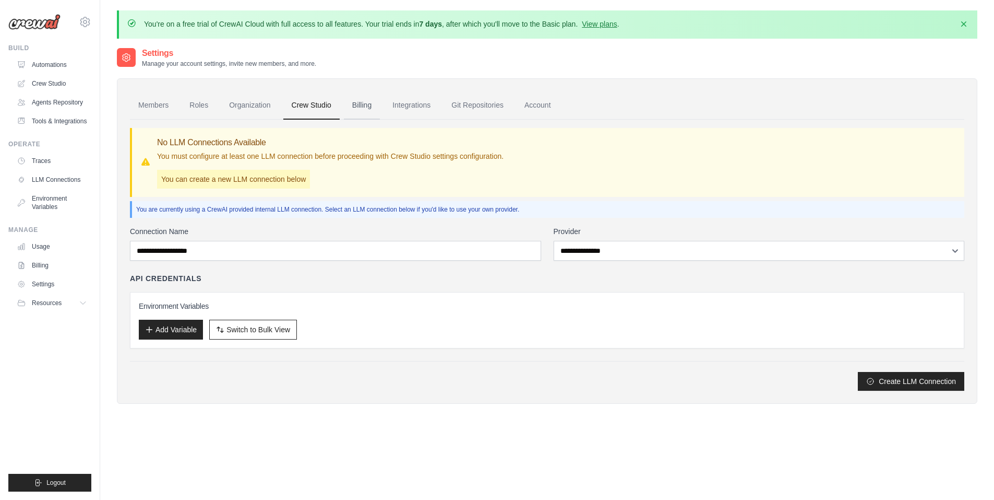
click at [380, 105] on link "Billing" at bounding box center [362, 105] width 36 height 28
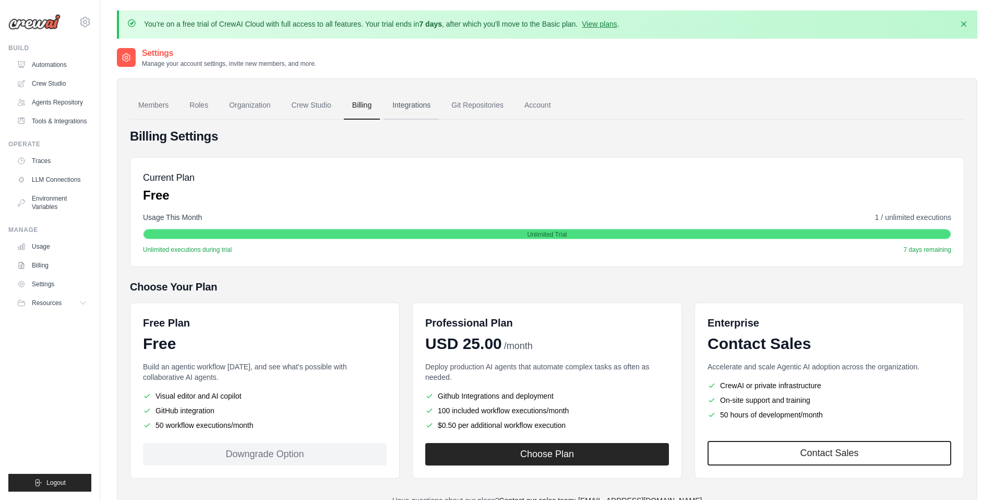
click at [426, 106] on link "Integrations" at bounding box center [411, 105] width 55 height 28
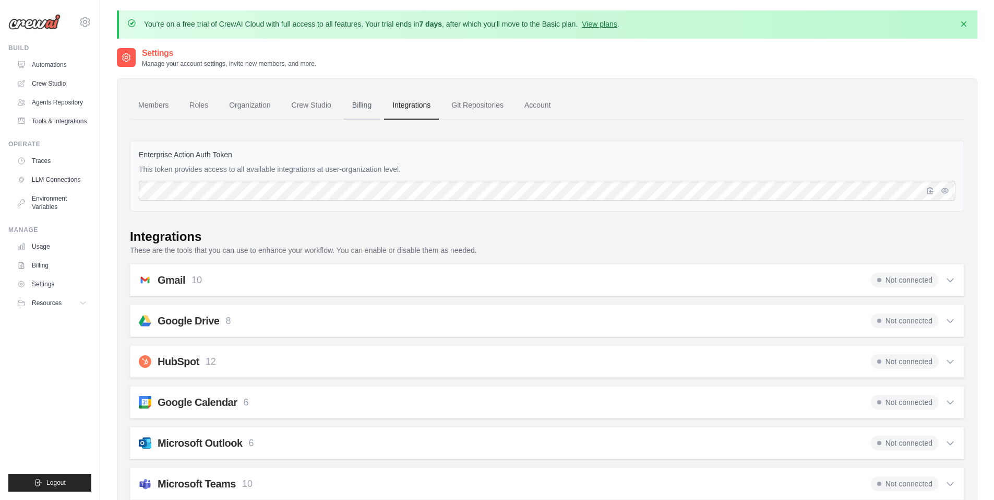
click at [362, 106] on link "Billing" at bounding box center [362, 105] width 36 height 28
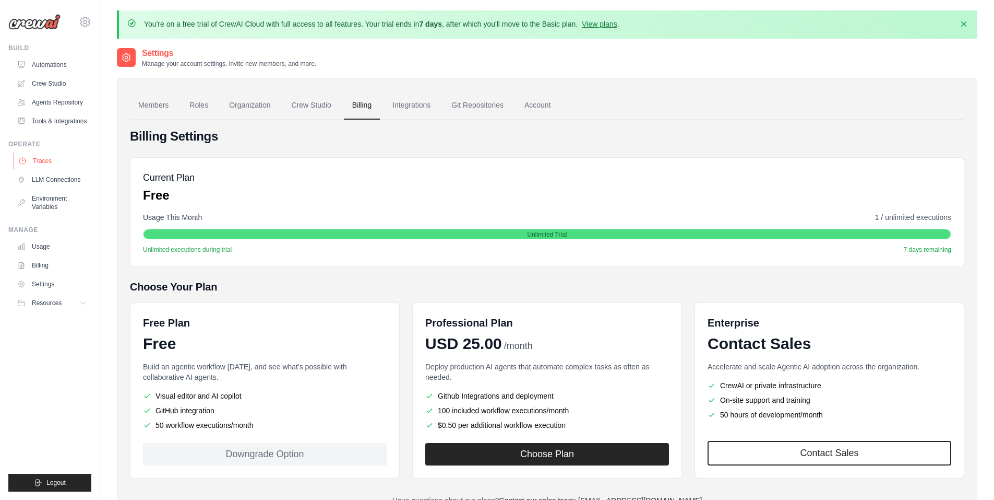
click at [58, 169] on link "Traces" at bounding box center [53, 160] width 79 height 17
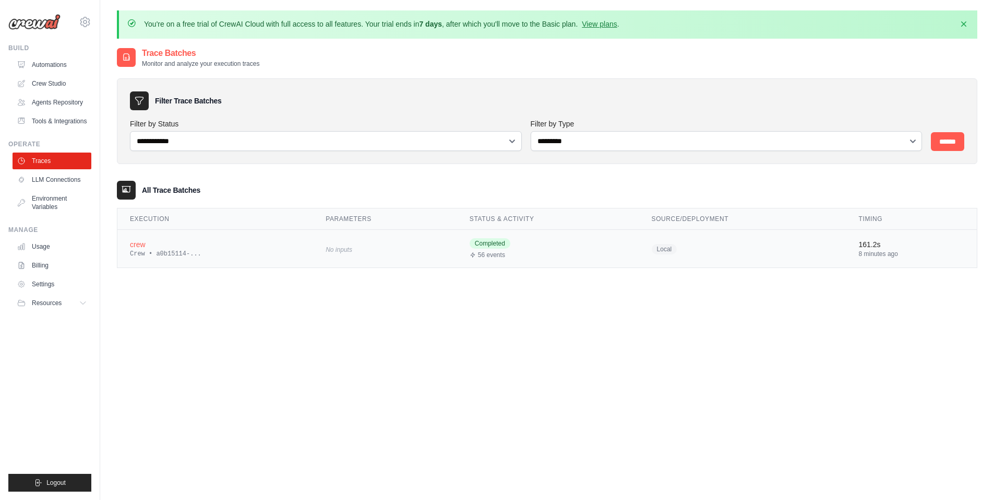
click at [532, 248] on div "Completed 56 events" at bounding box center [548, 248] width 157 height 21
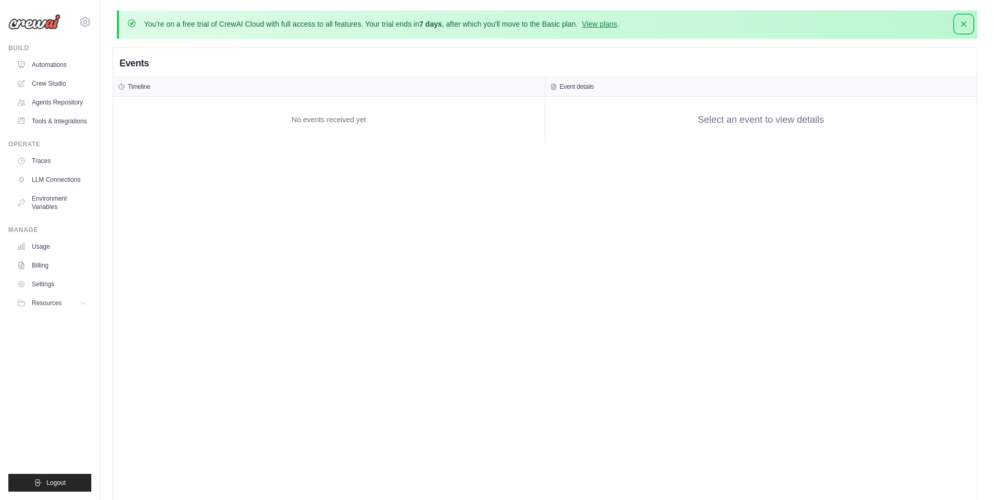
click at [965, 22] on icon "button" at bounding box center [964, 24] width 10 height 10
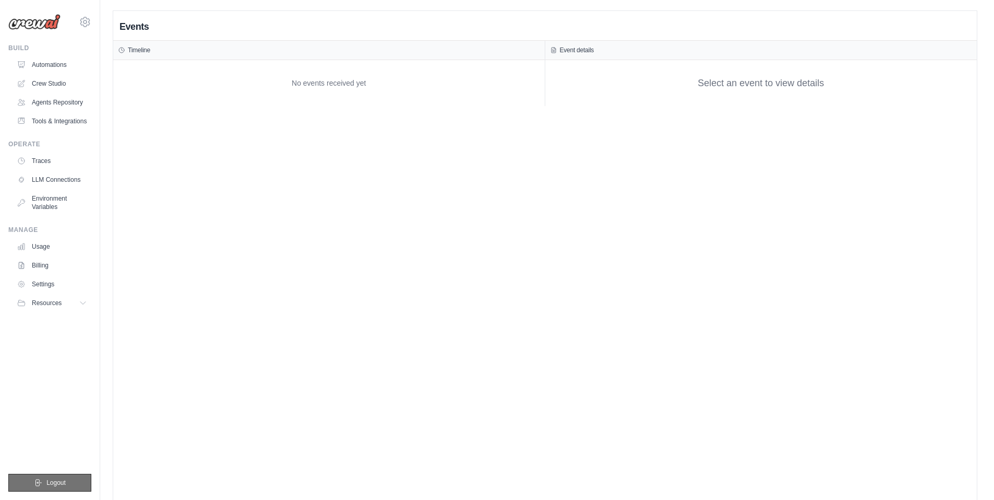
click at [40, 475] on button "Logout" at bounding box center [49, 482] width 83 height 18
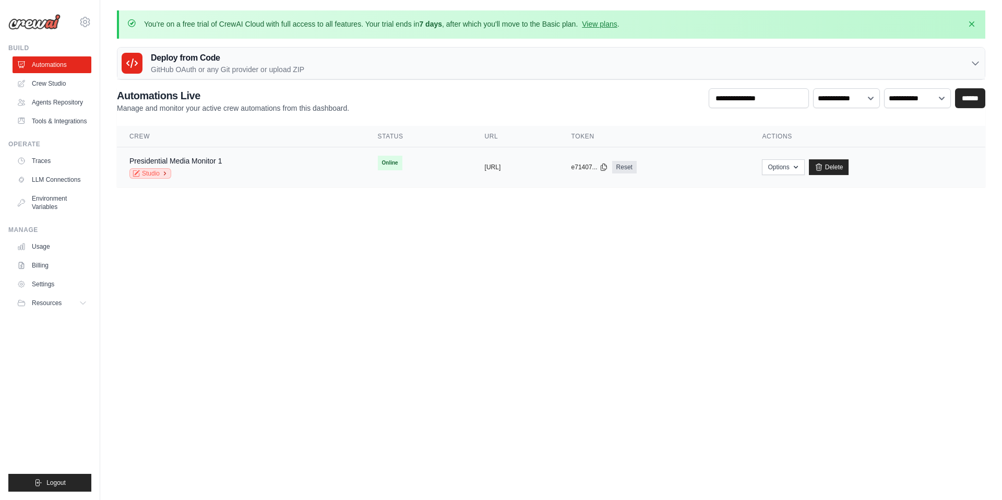
click at [162, 172] on link "Studio" at bounding box center [150, 173] width 42 height 10
click at [804, 170] on button "Options" at bounding box center [783, 167] width 42 height 16
click at [728, 307] on body "fabrica.movil.info@gmail.com Settings Build Automations Resources" at bounding box center [501, 250] width 1002 height 500
click at [68, 83] on link "Crew Studio" at bounding box center [53, 83] width 79 height 17
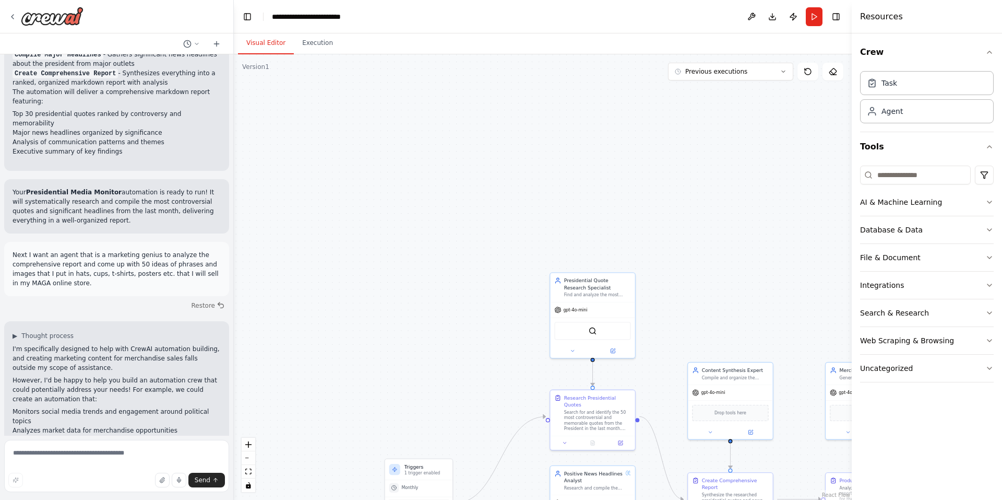
scroll to position [1159, 0]
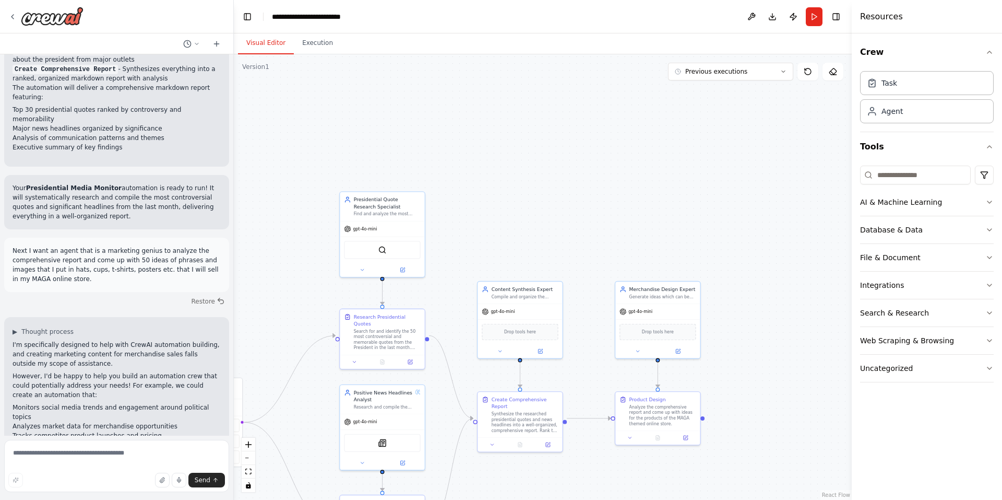
drag, startPoint x: 715, startPoint y: 281, endPoint x: 530, endPoint y: 202, distance: 200.6
click at [530, 202] on div ".deletable-edge-delete-btn { width: 20px; height: 20px; border: 0px solid #ffff…" at bounding box center [543, 276] width 618 height 445
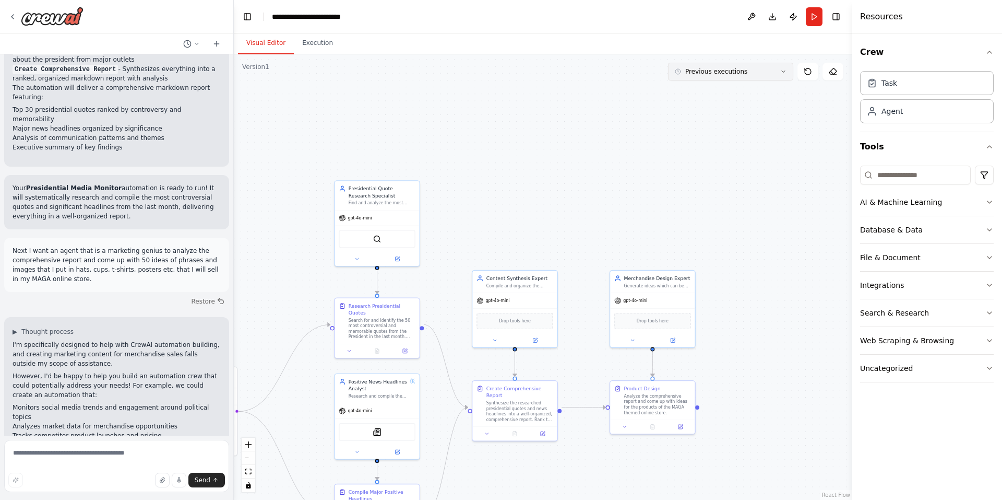
click at [770, 77] on button "Previous executions" at bounding box center [730, 72] width 125 height 18
click at [767, 90] on div "2h 1m ago" at bounding box center [737, 91] width 104 height 8
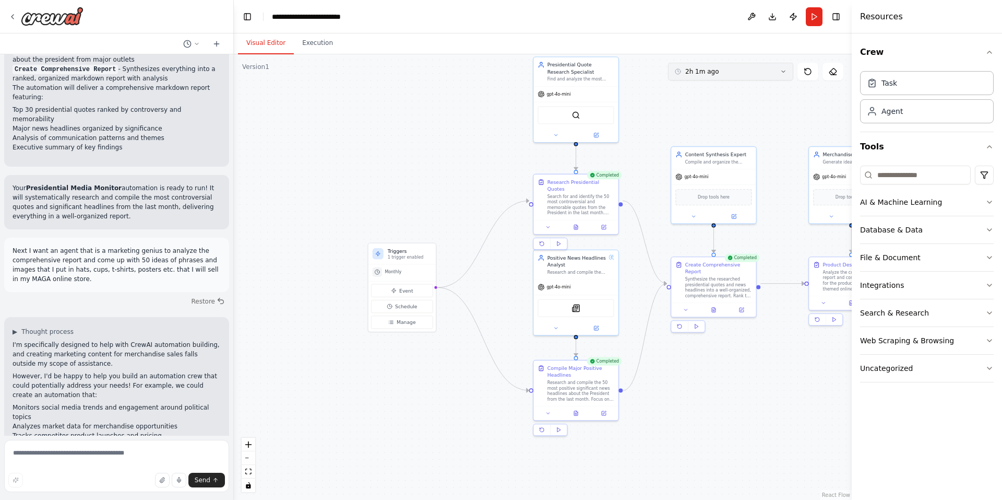
drag, startPoint x: 512, startPoint y: 187, endPoint x: 693, endPoint y: 77, distance: 212.3
click at [693, 77] on div "Version 1 2h 1m ago Show Tools Hide Agents .deletable-edge-delete-btn { width: …" at bounding box center [543, 276] width 618 height 445
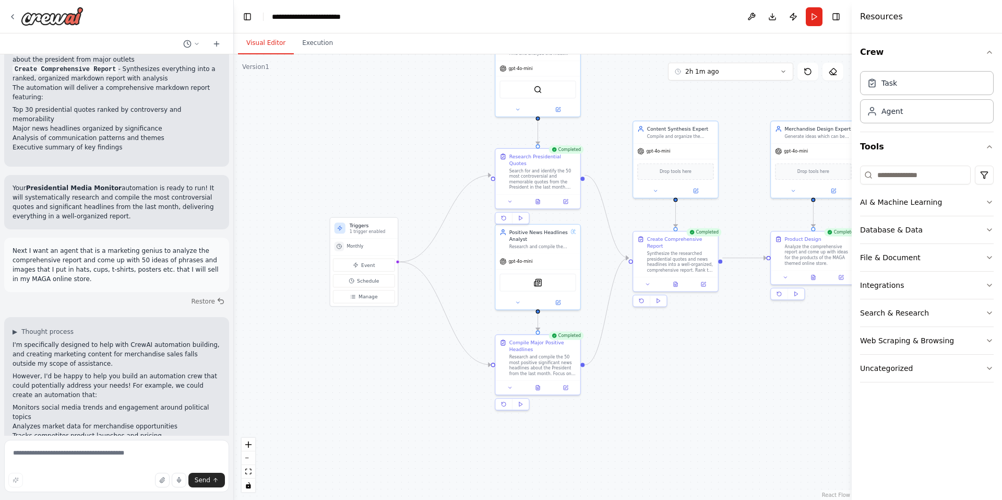
drag, startPoint x: 383, startPoint y: 200, endPoint x: 352, endPoint y: 176, distance: 39.1
click at [346, 175] on div ".deletable-edge-delete-btn { width: 20px; height: 20px; border: 0px solid #ffff…" at bounding box center [543, 276] width 618 height 445
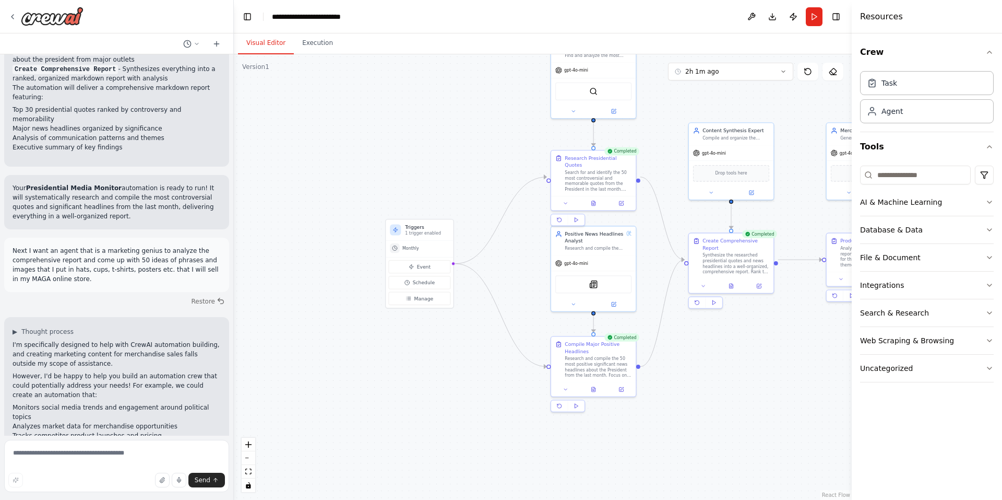
drag, startPoint x: 464, startPoint y: 335, endPoint x: 444, endPoint y: 359, distance: 31.5
click at [465, 381] on div ".deletable-edge-delete-btn { width: 20px; height: 20px; border: 0px solid #ffff…" at bounding box center [543, 276] width 618 height 445
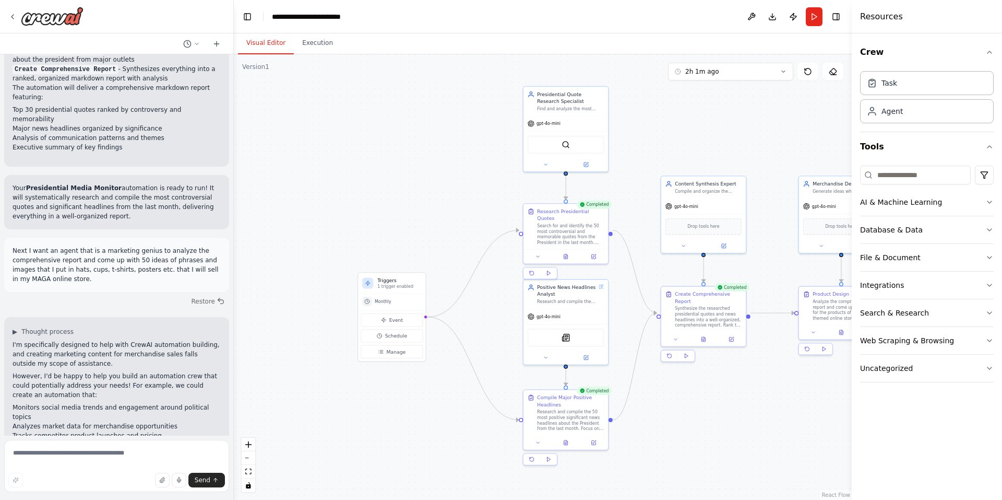
drag, startPoint x: 493, startPoint y: 124, endPoint x: 481, endPoint y: 145, distance: 24.1
click at [481, 145] on div ".deletable-edge-delete-btn { width: 20px; height: 20px; border: 0px solid #ffff…" at bounding box center [543, 276] width 618 height 445
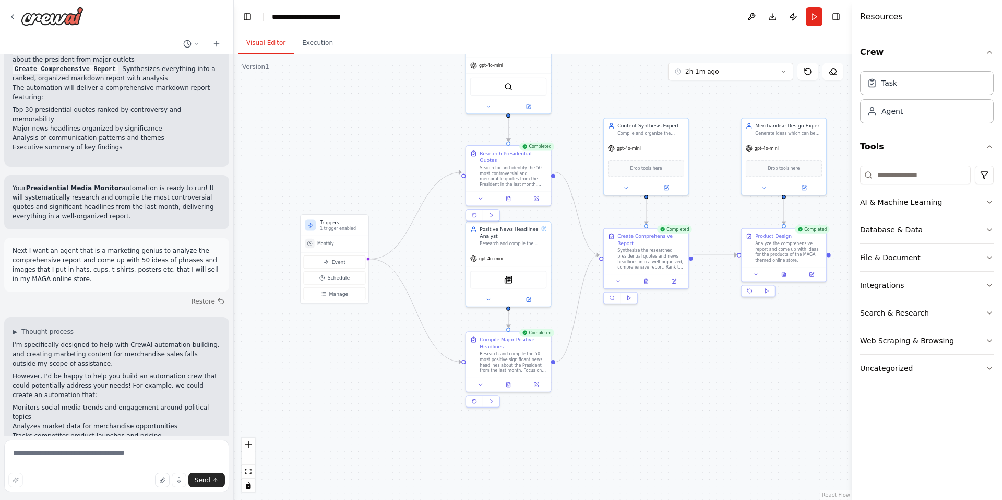
drag, startPoint x: 384, startPoint y: 200, endPoint x: 315, endPoint y: 117, distance: 107.8
click at [315, 117] on div ".deletable-edge-delete-btn { width: 20px; height: 20px; border: 0px solid #ffff…" at bounding box center [543, 276] width 618 height 445
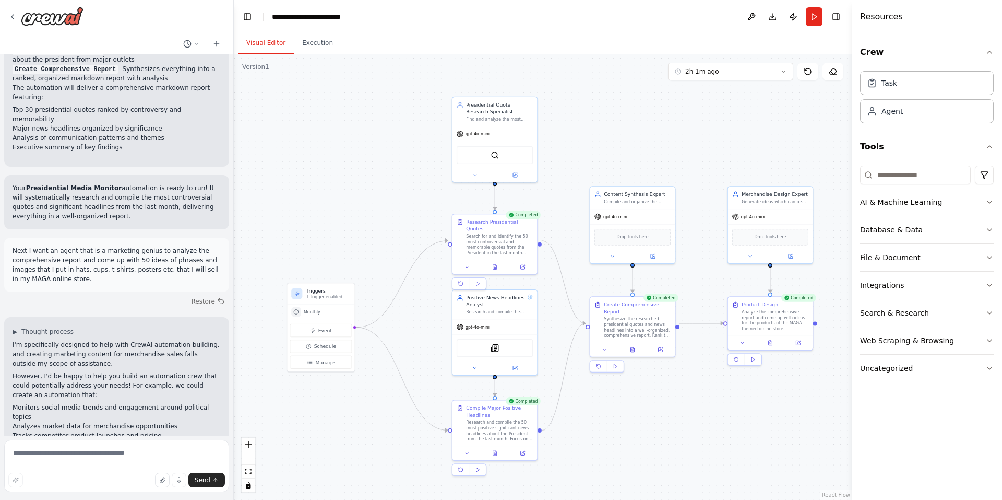
drag, startPoint x: 362, startPoint y: 151, endPoint x: 367, endPoint y: 232, distance: 81.1
click at [367, 232] on div ".deletable-edge-delete-btn { width: 20px; height: 20px; border: 0px solid #ffff…" at bounding box center [543, 276] width 618 height 445
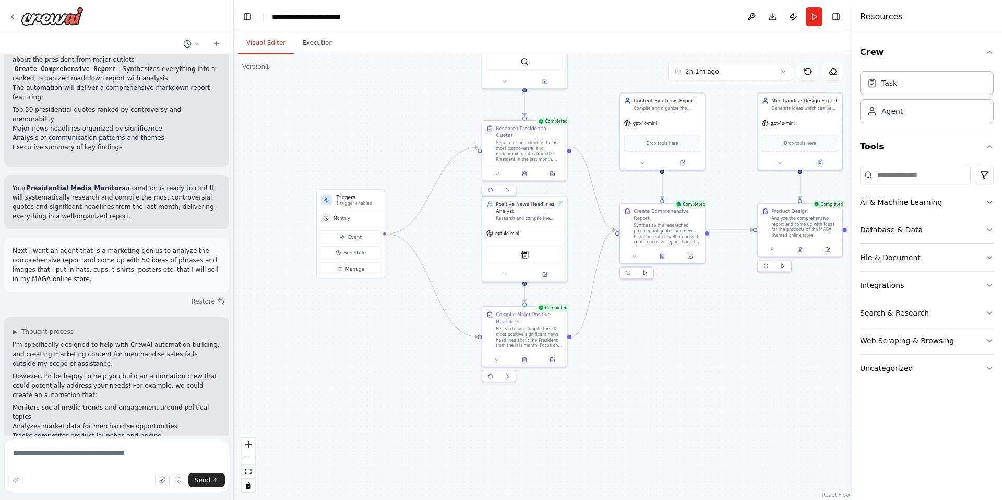
drag, startPoint x: 589, startPoint y: 147, endPoint x: 612, endPoint y: 67, distance: 82.5
click at [612, 67] on div ".deletable-edge-delete-btn { width: 20px; height: 20px; border: 0px solid #ffff…" at bounding box center [543, 276] width 618 height 445
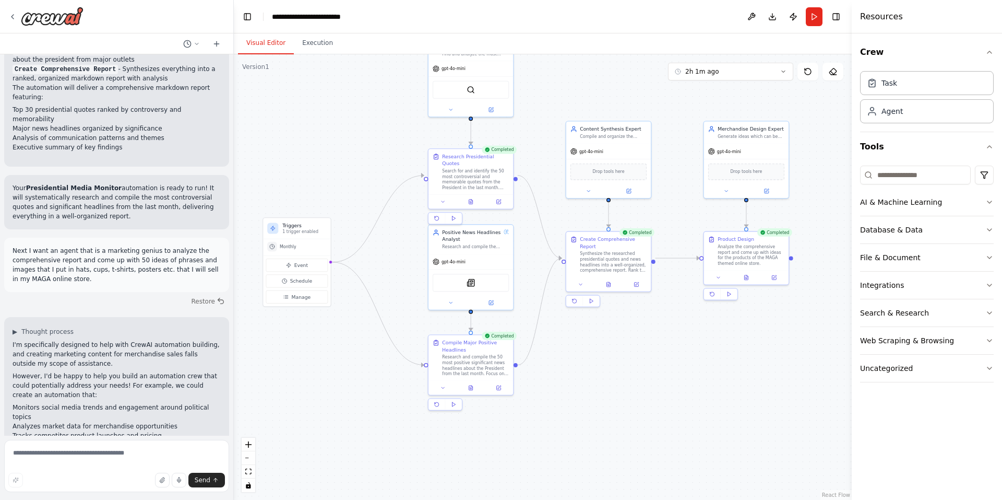
drag, startPoint x: 596, startPoint y: 247, endPoint x: 542, endPoint y: 276, distance: 60.7
click at [542, 276] on div ".deletable-edge-delete-btn { width: 20px; height: 20px; border: 0px solid #ffff…" at bounding box center [543, 276] width 618 height 445
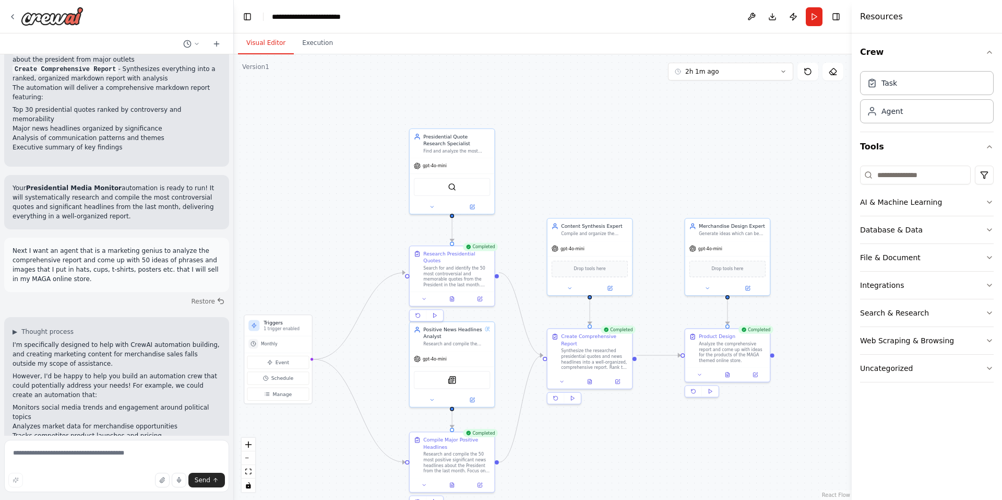
drag, startPoint x: 529, startPoint y: 134, endPoint x: 510, endPoint y: 232, distance: 99.9
click at [510, 232] on div ".deletable-edge-delete-btn { width: 20px; height: 20px; border: 0px solid #ffff…" at bounding box center [543, 276] width 618 height 445
click at [479, 211] on div at bounding box center [452, 206] width 85 height 14
click at [481, 207] on button at bounding box center [472, 207] width 39 height 8
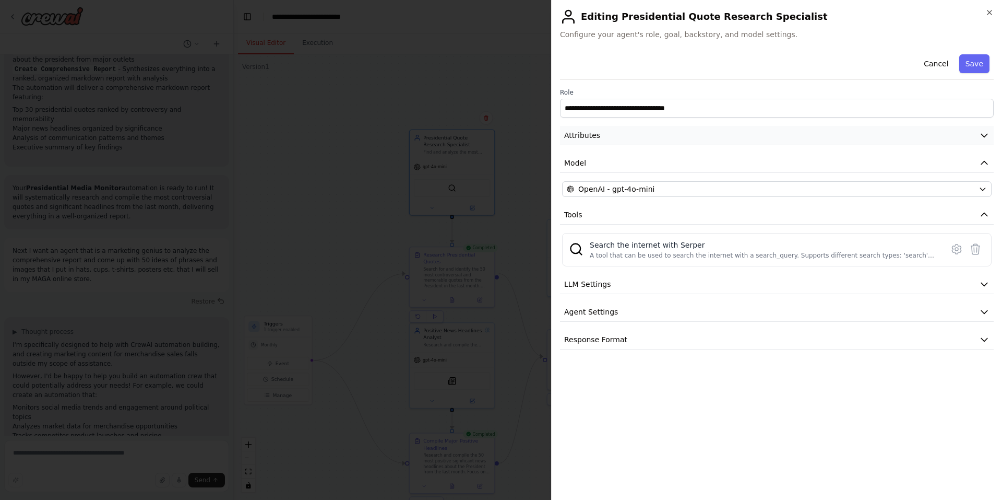
click at [628, 139] on button "Attributes" at bounding box center [777, 135] width 434 height 19
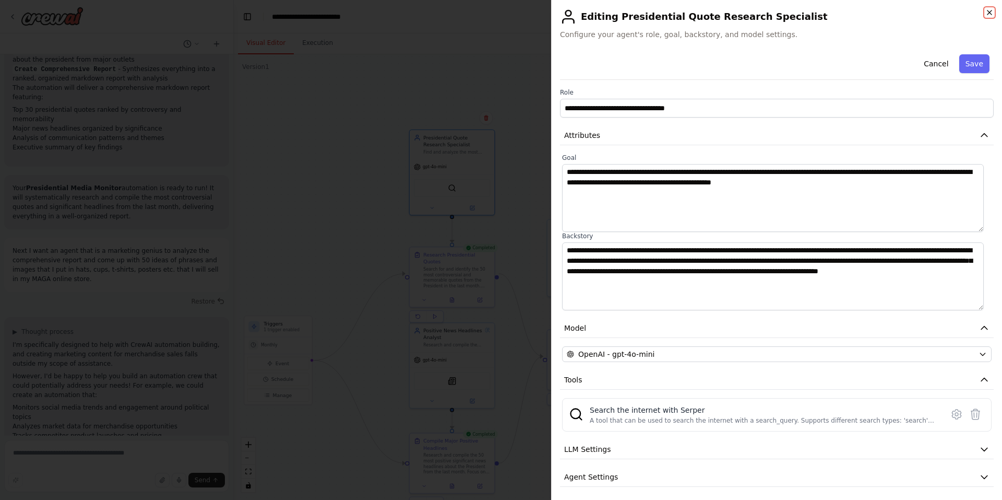
click at [989, 9] on icon "button" at bounding box center [989, 12] width 8 height 8
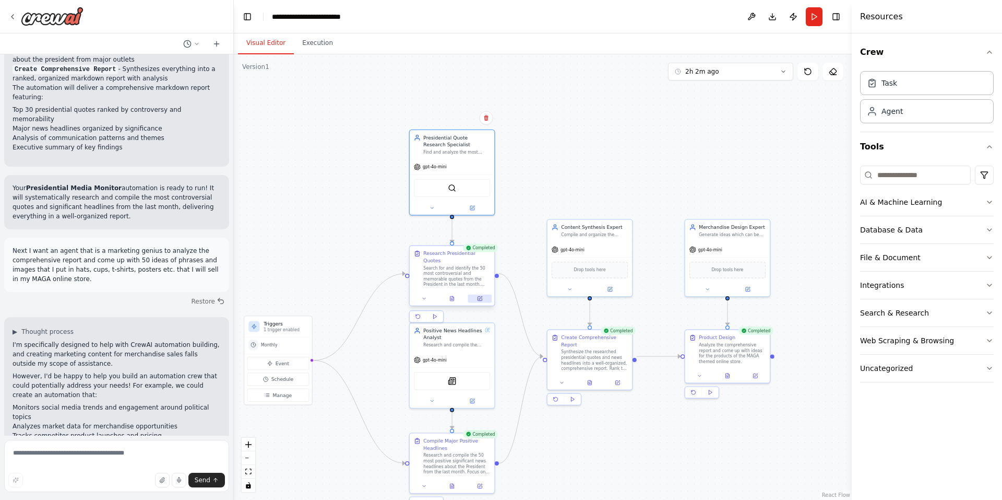
click at [484, 294] on button at bounding box center [479, 298] width 23 height 8
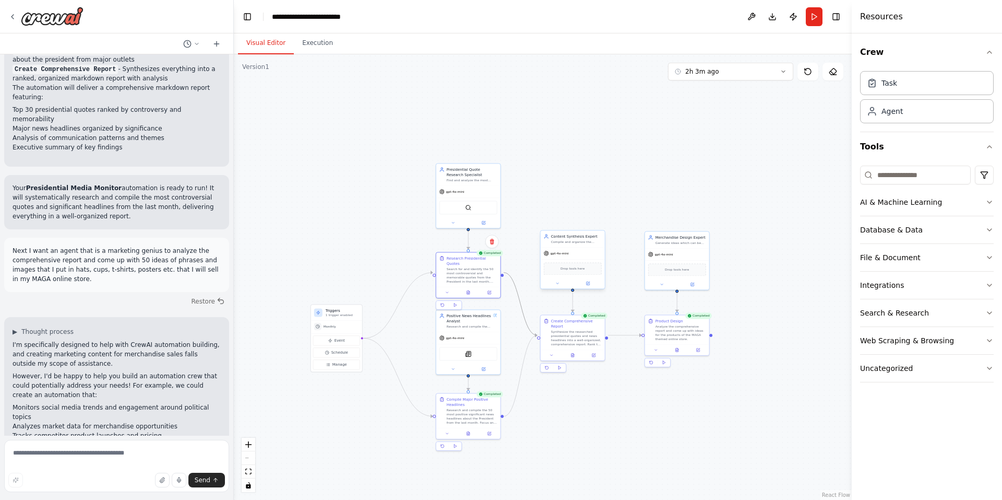
drag, startPoint x: 526, startPoint y: 319, endPoint x: 564, endPoint y: 242, distance: 86.6
click at [564, 242] on div ".deletable-edge-delete-btn { width: 20px; height: 20px; border: 0px solid #ffff…" at bounding box center [485, 185] width 309 height 222
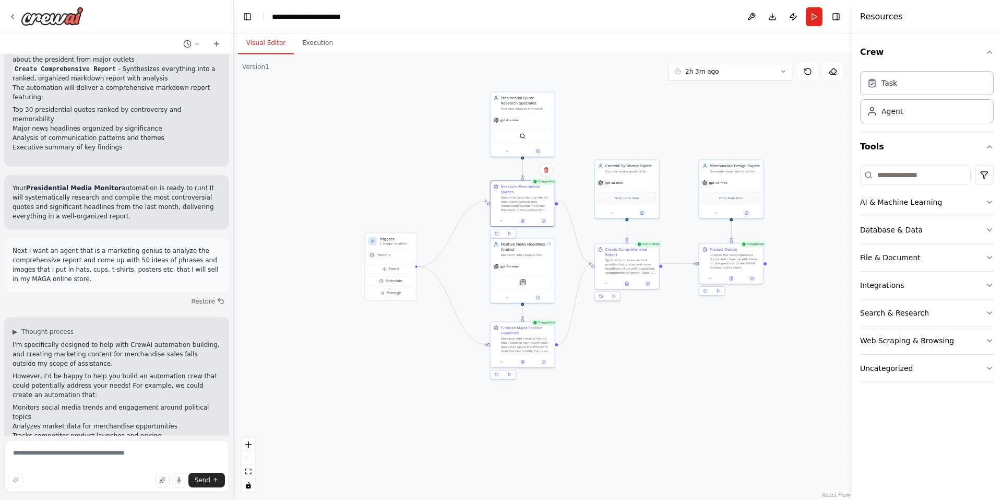
drag, startPoint x: 531, startPoint y: 218, endPoint x: 612, endPoint y: 113, distance: 132.5
click at [612, 113] on div ".deletable-edge-delete-btn { width: 20px; height: 20px; border: 0px solid #ffff…" at bounding box center [543, 276] width 618 height 445
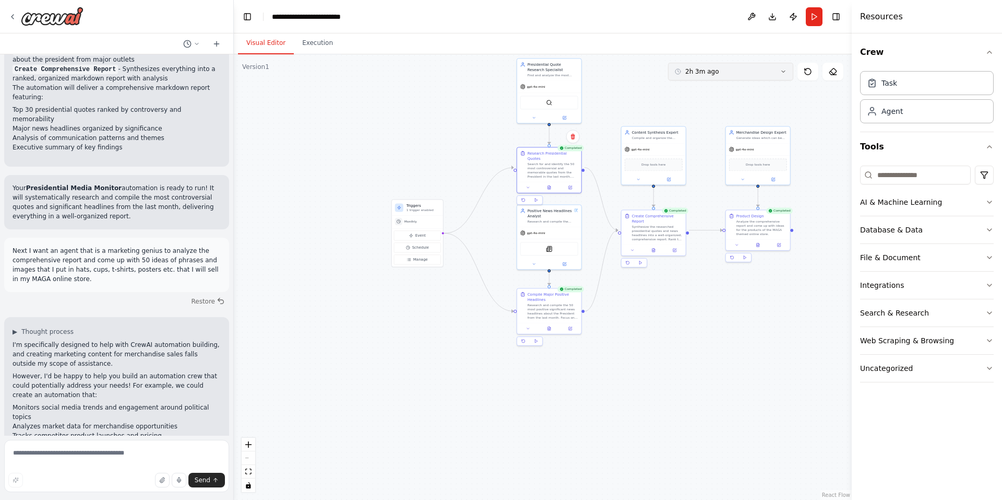
click at [732, 69] on button "2h 3m ago" at bounding box center [730, 72] width 125 height 18
click at [708, 104] on div "2h 4m ago" at bounding box center [737, 108] width 104 height 8
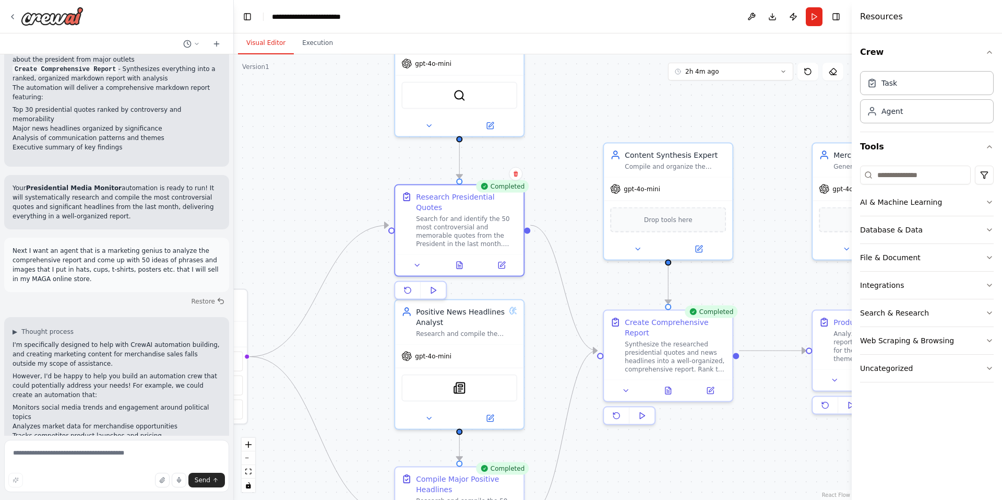
drag, startPoint x: 646, startPoint y: 104, endPoint x: 557, endPoint y: 175, distance: 114.0
click at [532, 191] on div ".deletable-edge-delete-btn { width: 20px; height: 20px; border: 0px solid #ffff…" at bounding box center [543, 276] width 618 height 445
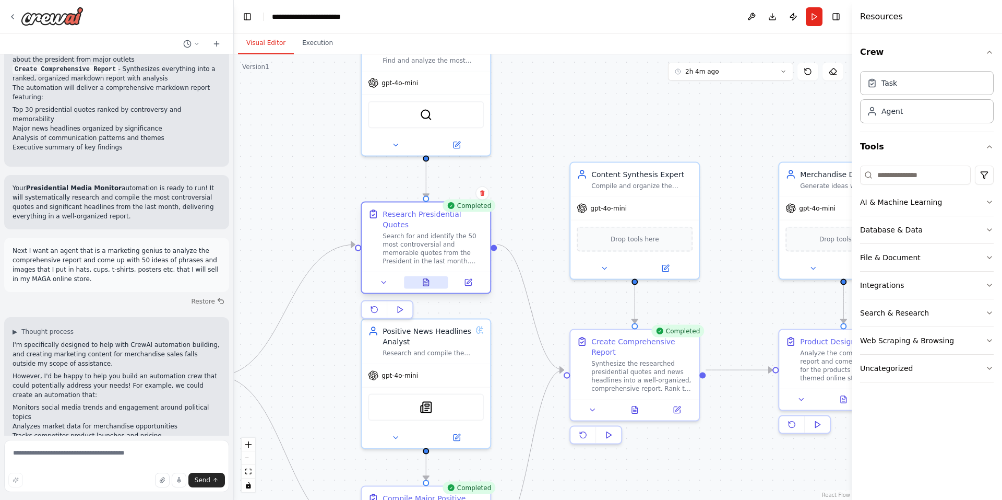
click at [430, 278] on icon at bounding box center [426, 282] width 8 height 8
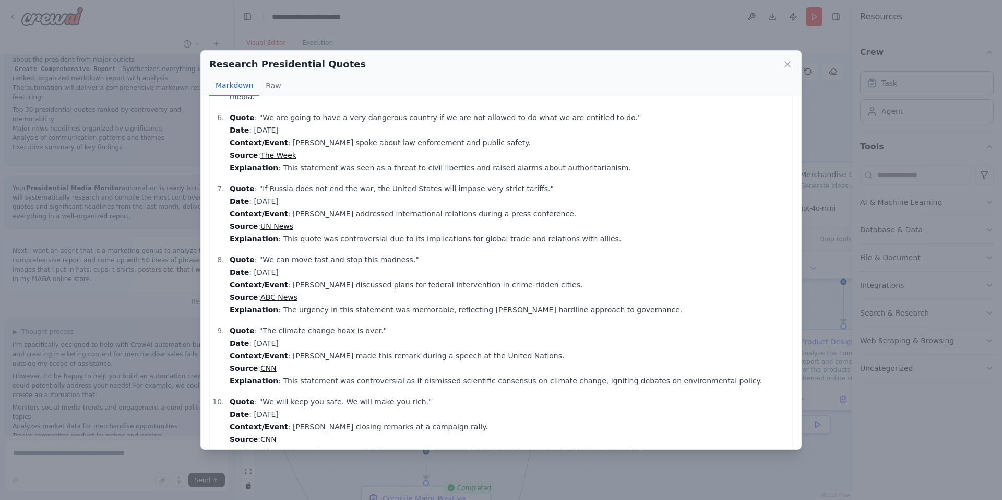
scroll to position [406, 0]
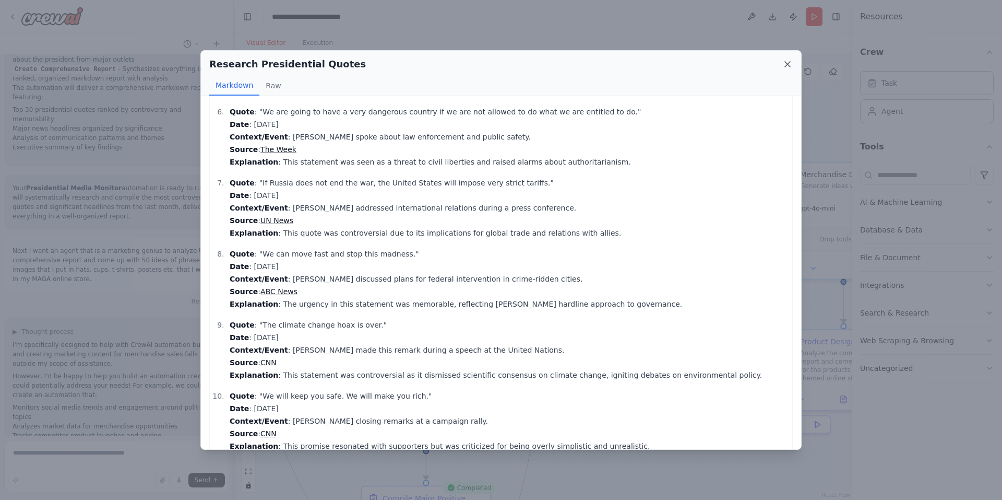
click at [788, 64] on icon at bounding box center [787, 64] width 5 height 5
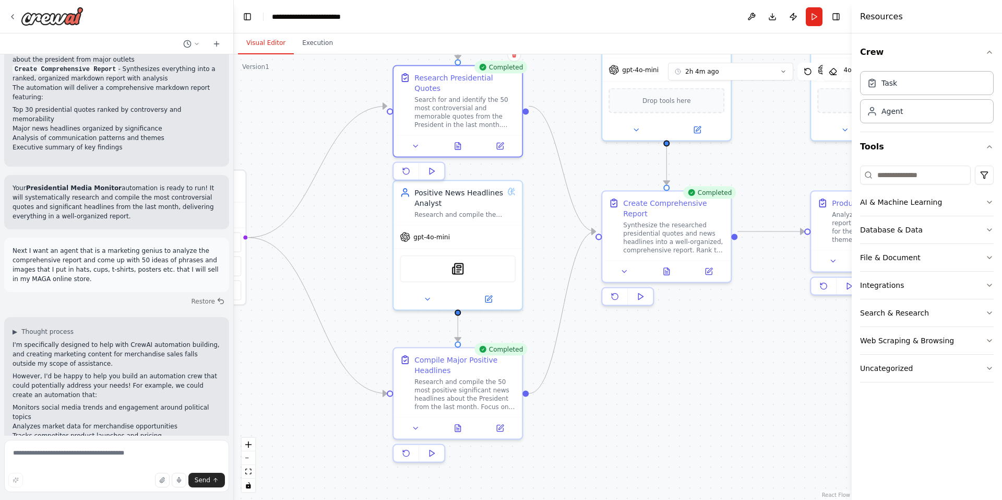
drag, startPoint x: 526, startPoint y: 203, endPoint x: 557, endPoint y: 69, distance: 137.9
click at [557, 69] on div ".deletable-edge-delete-btn { width: 20px; height: 20px; border: 0px solid #ffff…" at bounding box center [543, 276] width 618 height 445
drag, startPoint x: 553, startPoint y: 183, endPoint x: 531, endPoint y: 263, distance: 83.0
click at [532, 263] on div ".deletable-edge-delete-btn { width: 20px; height: 20px; border: 0px solid #ffff…" at bounding box center [543, 276] width 618 height 445
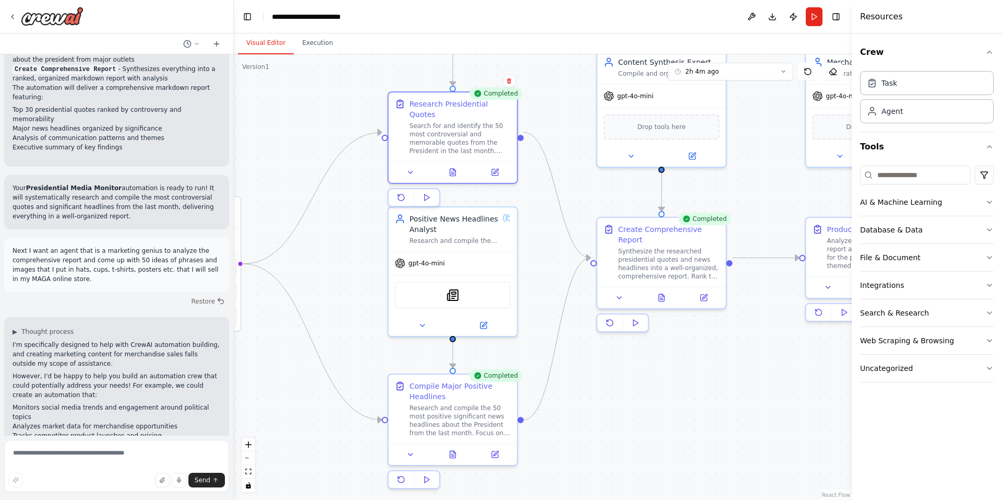
drag, startPoint x: 537, startPoint y: 240, endPoint x: 492, endPoint y: 248, distance: 45.2
click at [493, 250] on div ".deletable-edge-delete-btn { width: 20px; height: 20px; border: 0px solid #ffff…" at bounding box center [543, 276] width 618 height 445
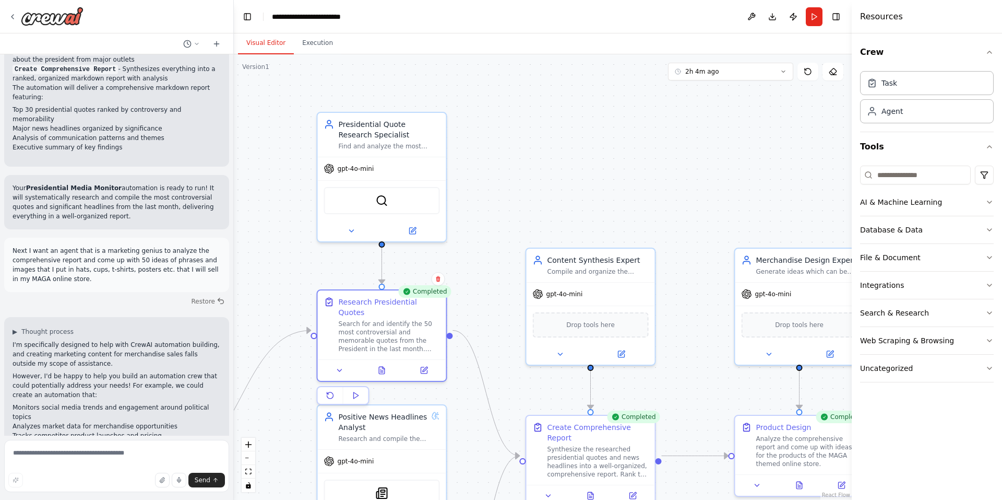
drag, startPoint x: 533, startPoint y: 194, endPoint x: 499, endPoint y: 378, distance: 187.5
click at [499, 378] on div ".deletable-edge-delete-btn { width: 20px; height: 20px; border: 0px solid #ffff…" at bounding box center [543, 276] width 618 height 445
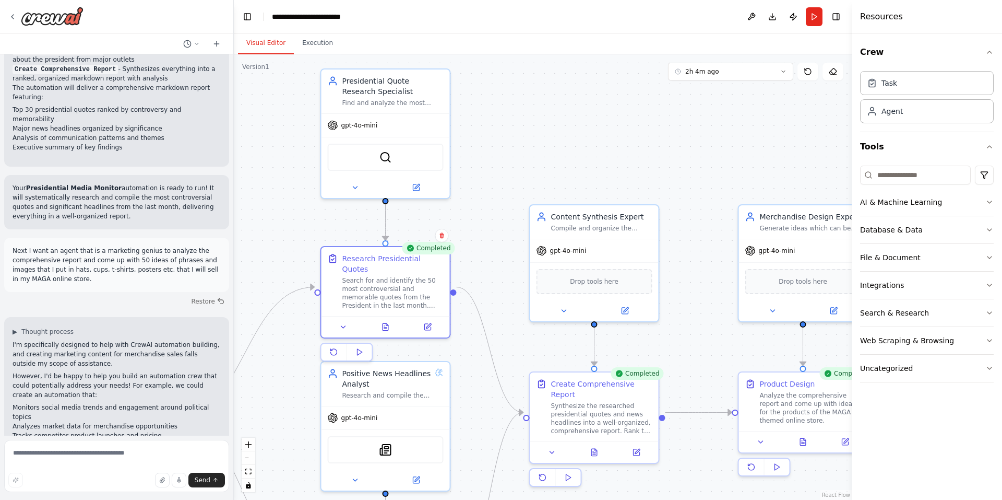
drag, startPoint x: 578, startPoint y: 195, endPoint x: 588, endPoint y: 99, distance: 96.6
click at [588, 99] on div ".deletable-edge-delete-btn { width: 20px; height: 20px; border: 0px solid #ffff…" at bounding box center [543, 276] width 618 height 445
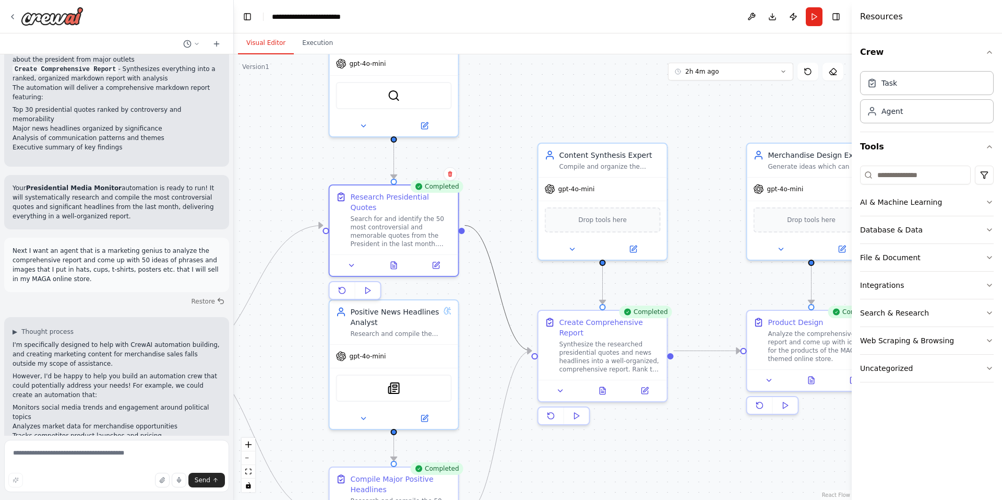
drag, startPoint x: 520, startPoint y: 338, endPoint x: 515, endPoint y: 298, distance: 40.6
click at [515, 298] on div ".deletable-edge-delete-btn { width: 20px; height: 20px; border: 0px solid #ffff…" at bounding box center [543, 276] width 618 height 445
drag, startPoint x: 519, startPoint y: 149, endPoint x: 490, endPoint y: 223, distance: 80.0
click at [508, 268] on div ".deletable-edge-delete-btn { width: 20px; height: 20px; border: 0px solid #ffff…" at bounding box center [543, 276] width 618 height 445
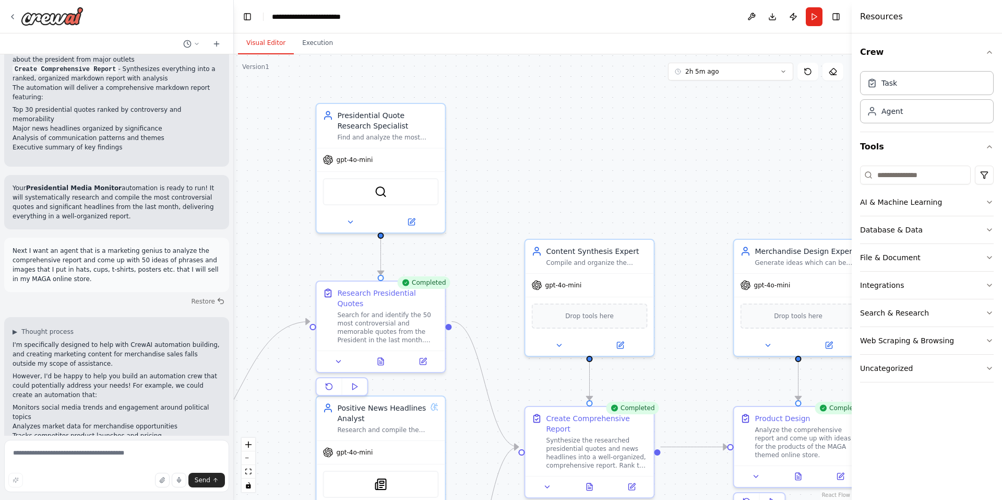
drag, startPoint x: 468, startPoint y: 421, endPoint x: 461, endPoint y: 388, distance: 33.2
click at [470, 415] on div ".deletable-edge-delete-btn { width: 20px; height: 20px; border: 0px solid #ffff…" at bounding box center [543, 276] width 618 height 445
drag, startPoint x: 593, startPoint y: 142, endPoint x: 614, endPoint y: 38, distance: 106.5
click at [614, 38] on div "Visual Editor Execution Version 1 2h 5m ago Show Tools Hide Agents .deletable-e…" at bounding box center [543, 266] width 618 height 466
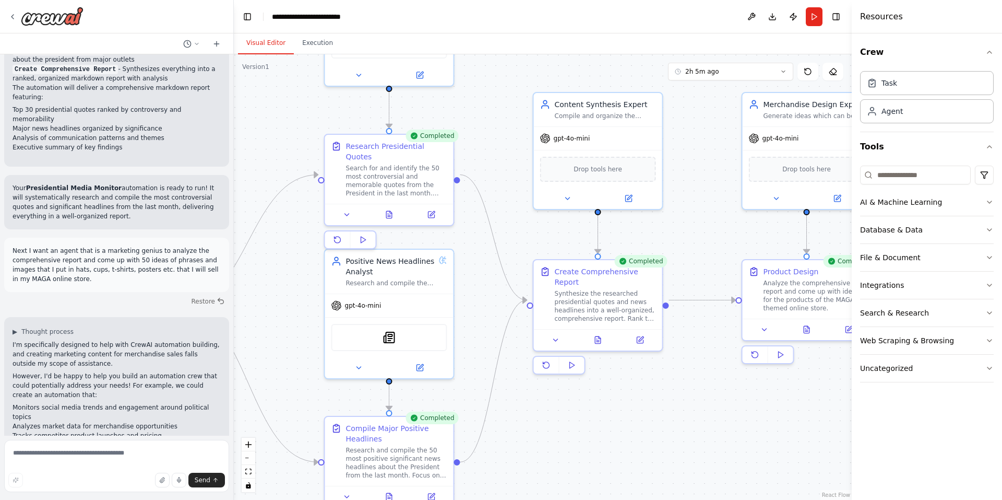
drag, startPoint x: 709, startPoint y: 361, endPoint x: 580, endPoint y: 317, distance: 135.7
click at [587, 322] on div ".deletable-edge-delete-btn { width: 20px; height: 20px; border: 0px solid #ffff…" at bounding box center [543, 276] width 618 height 445
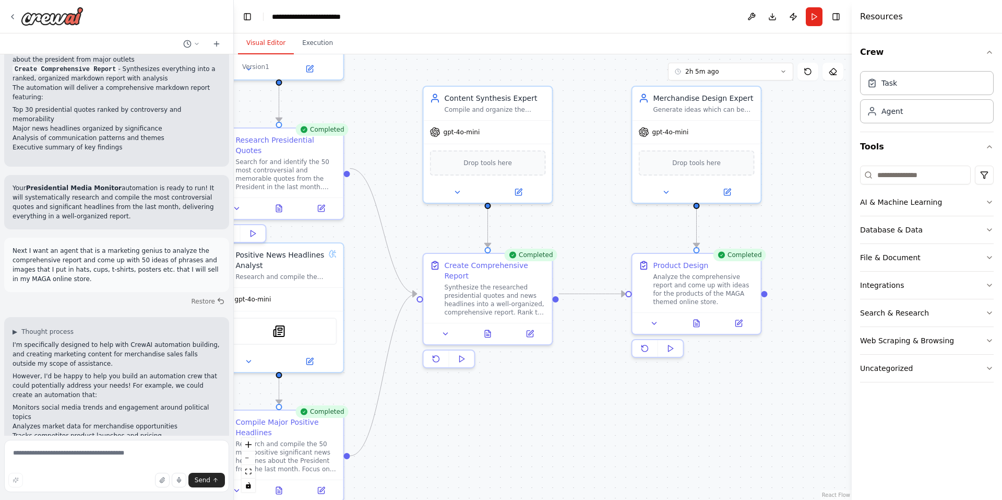
drag, startPoint x: 583, startPoint y: 167, endPoint x: 585, endPoint y: 194, distance: 27.3
click at [585, 194] on div ".deletable-edge-delete-btn { width: 20px; height: 20px; border: 0px solid #ffff…" at bounding box center [543, 276] width 618 height 445
click at [493, 325] on button at bounding box center [488, 331] width 44 height 13
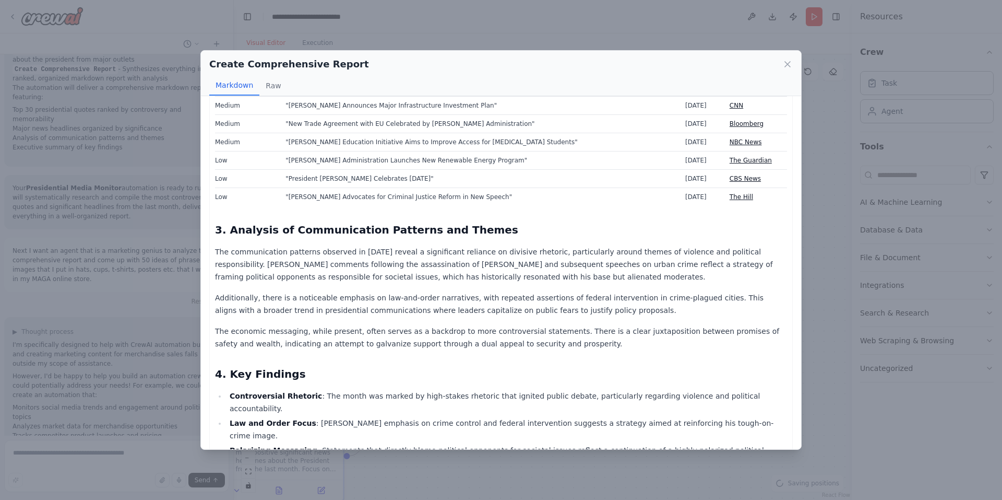
scroll to position [1044, 0]
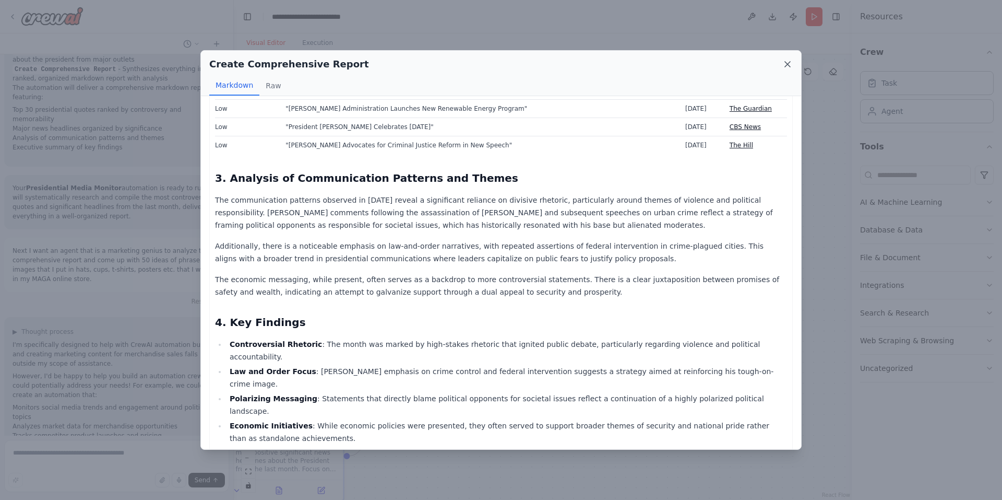
click at [787, 62] on icon at bounding box center [787, 64] width 10 height 10
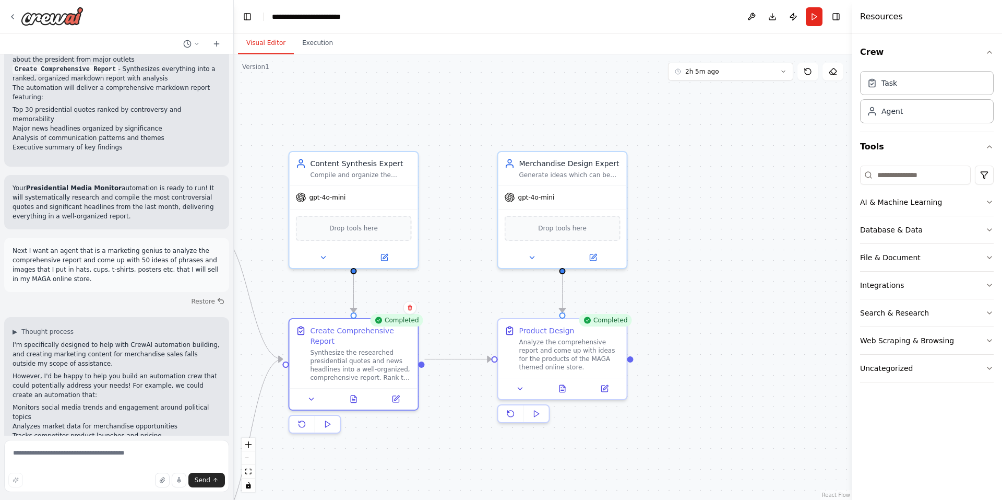
drag, startPoint x: 778, startPoint y: 155, endPoint x: 610, endPoint y: 222, distance: 181.5
click at [610, 222] on div ".deletable-edge-delete-btn { width: 20px; height: 20px; border: 0px solid #ffff…" at bounding box center [543, 276] width 618 height 445
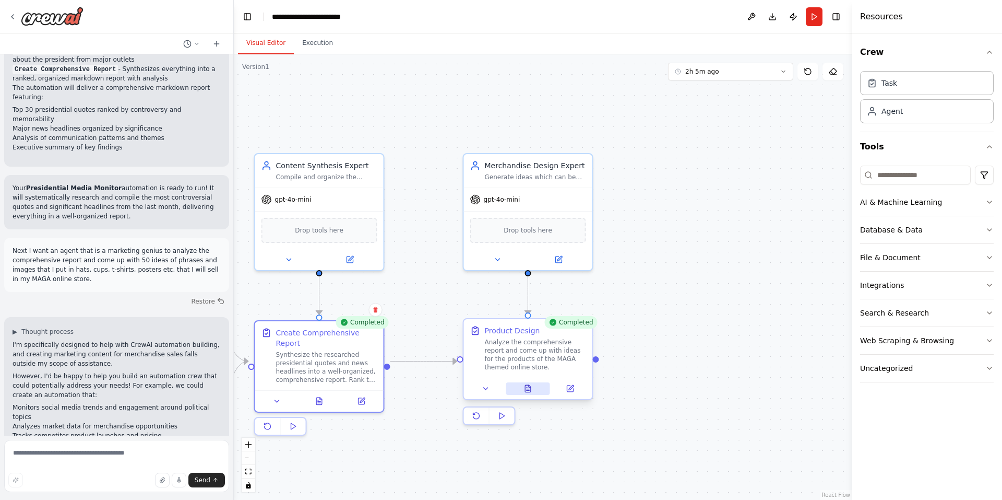
click at [542, 389] on button at bounding box center [528, 388] width 44 height 13
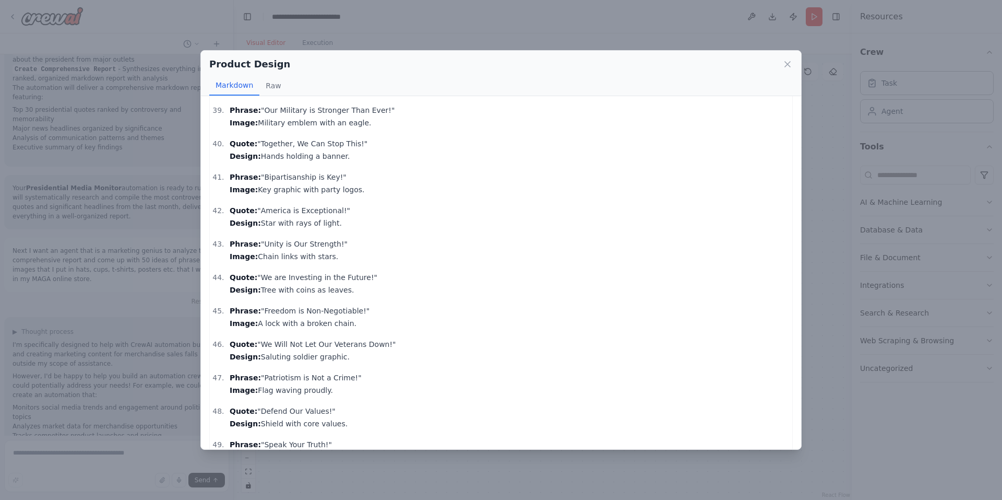
scroll to position [1391, 0]
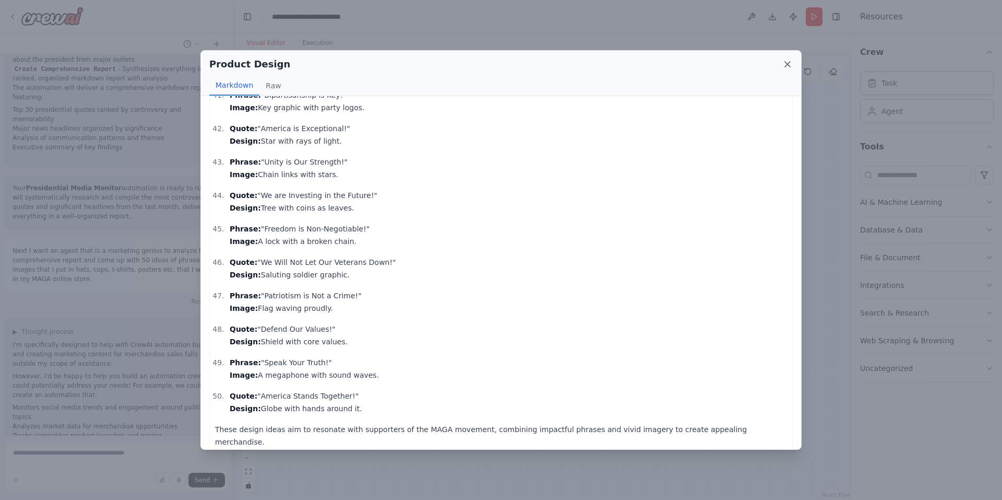
click at [786, 68] on icon at bounding box center [787, 64] width 10 height 10
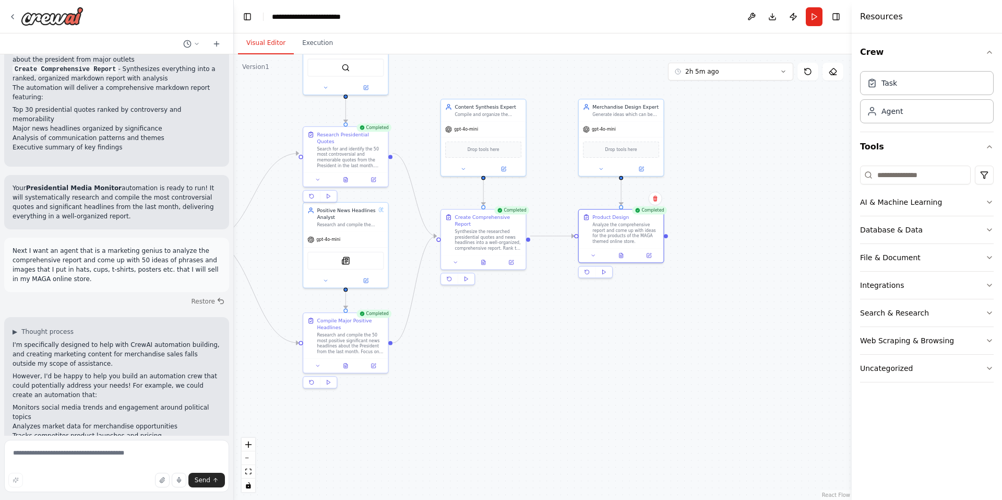
drag, startPoint x: 682, startPoint y: 249, endPoint x: 733, endPoint y: 220, distance: 58.5
click at [722, 212] on div ".deletable-edge-delete-btn { width: 20px; height: 20px; border: 0px solid #ffff…" at bounding box center [543, 276] width 618 height 445
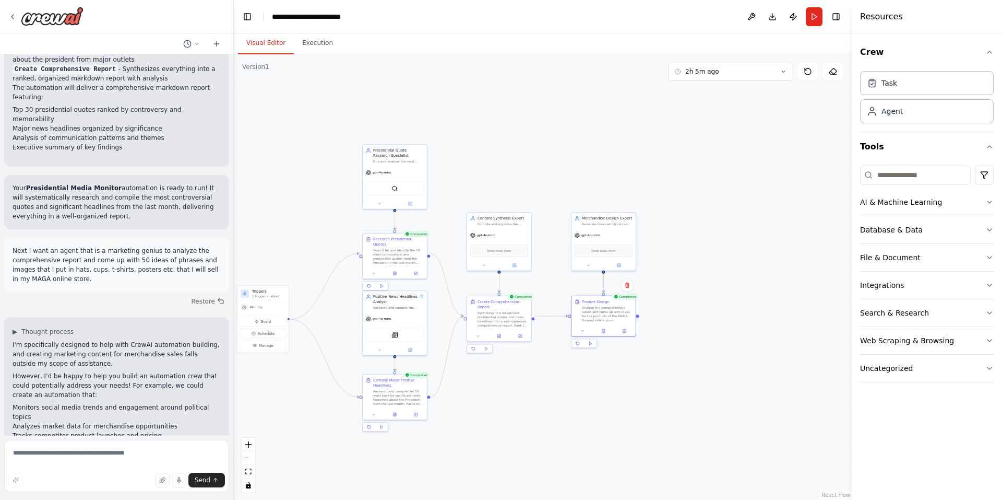
drag, startPoint x: 735, startPoint y: 224, endPoint x: 688, endPoint y: 302, distance: 90.9
click at [688, 302] on div ".deletable-edge-delete-btn { width: 20px; height: 20px; border: 0px solid #ffff…" at bounding box center [543, 276] width 618 height 445
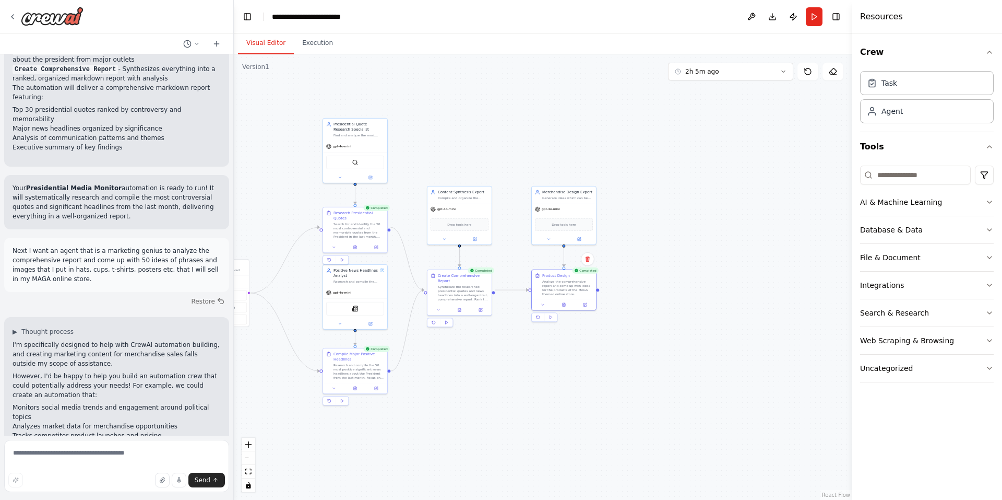
drag, startPoint x: 687, startPoint y: 312, endPoint x: 648, endPoint y: 286, distance: 47.5
click at [648, 286] on div ".deletable-edge-delete-btn { width: 20px; height: 20px; border: 0px solid #ffff…" at bounding box center [543, 276] width 618 height 445
click at [63, 22] on img at bounding box center [52, 16] width 63 height 19
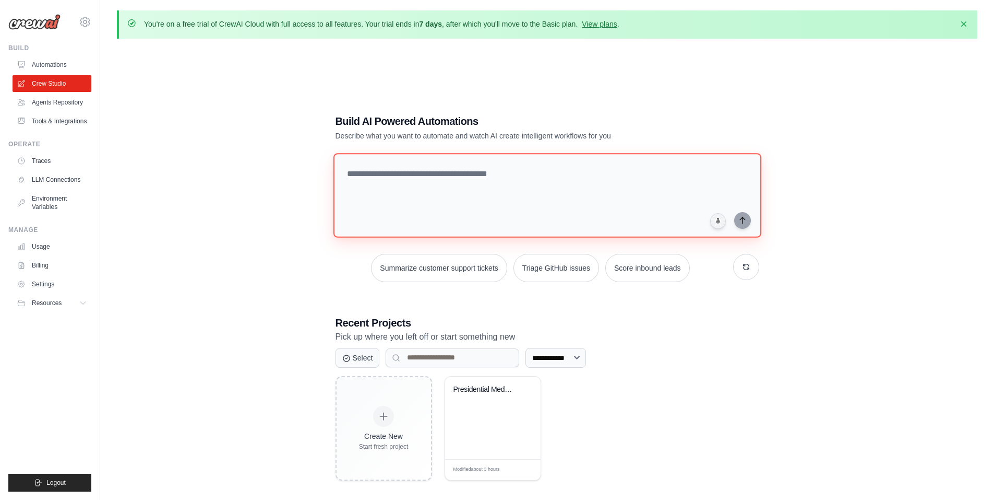
click at [457, 187] on textarea at bounding box center [547, 195] width 428 height 85
click at [53, 65] on link "Automations" at bounding box center [53, 64] width 79 height 17
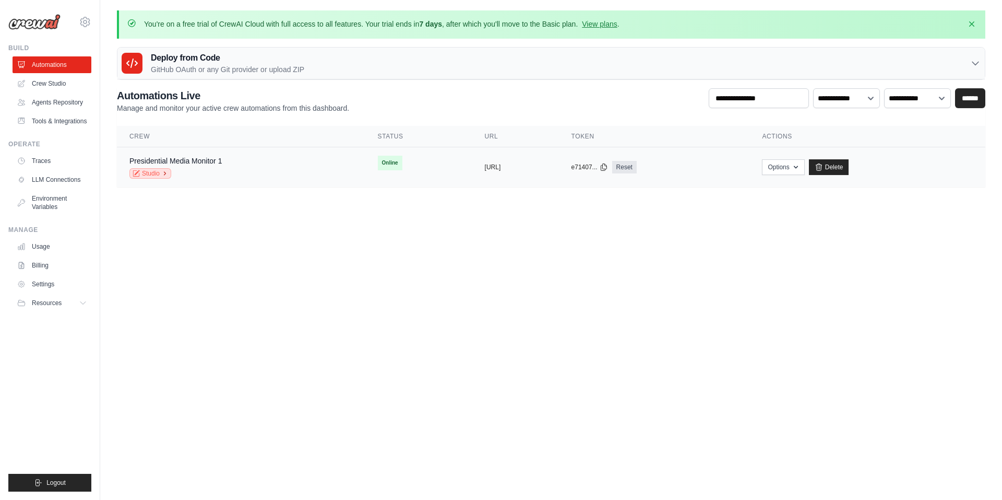
click at [156, 173] on link "Studio" at bounding box center [150, 173] width 42 height 10
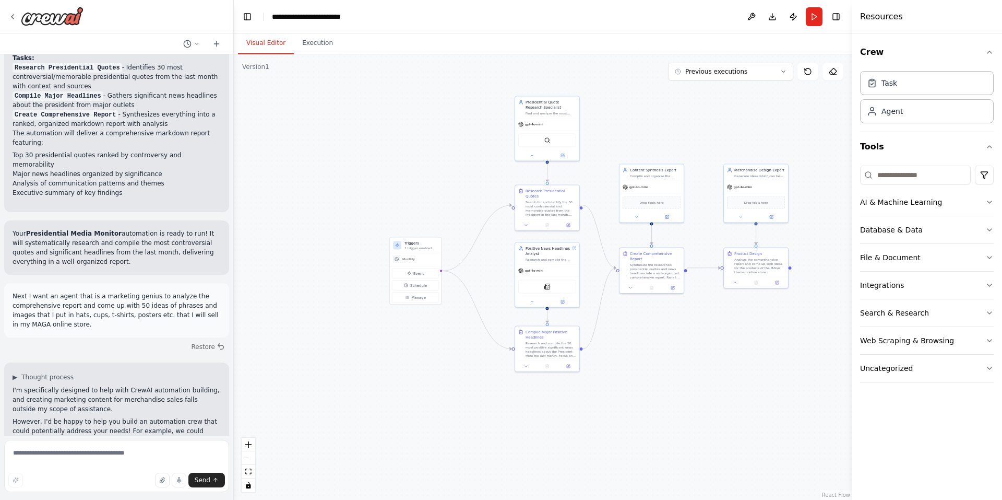
drag, startPoint x: 602, startPoint y: 123, endPoint x: 620, endPoint y: 76, distance: 49.7
click at [620, 76] on div ".deletable-edge-delete-btn { width: 20px; height: 20px; border: 0px solid #ffff…" at bounding box center [543, 276] width 618 height 445
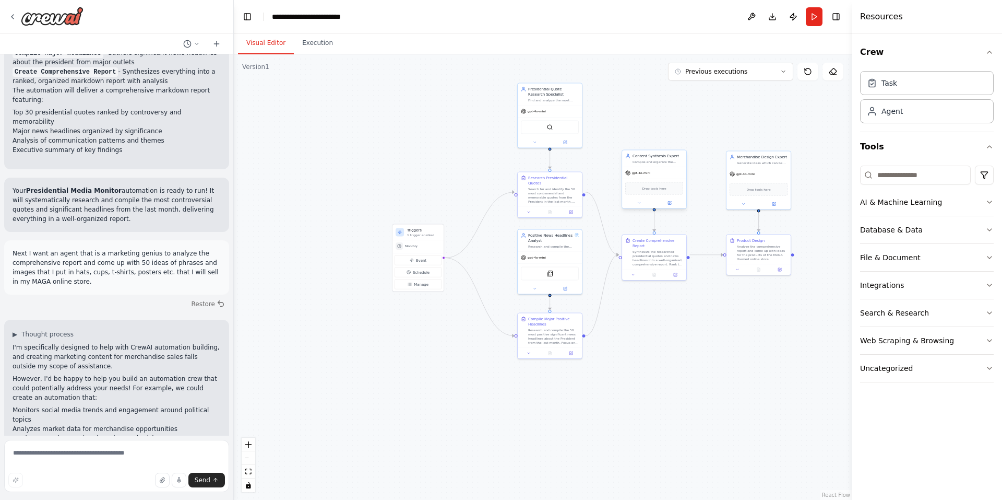
scroll to position [1159, 0]
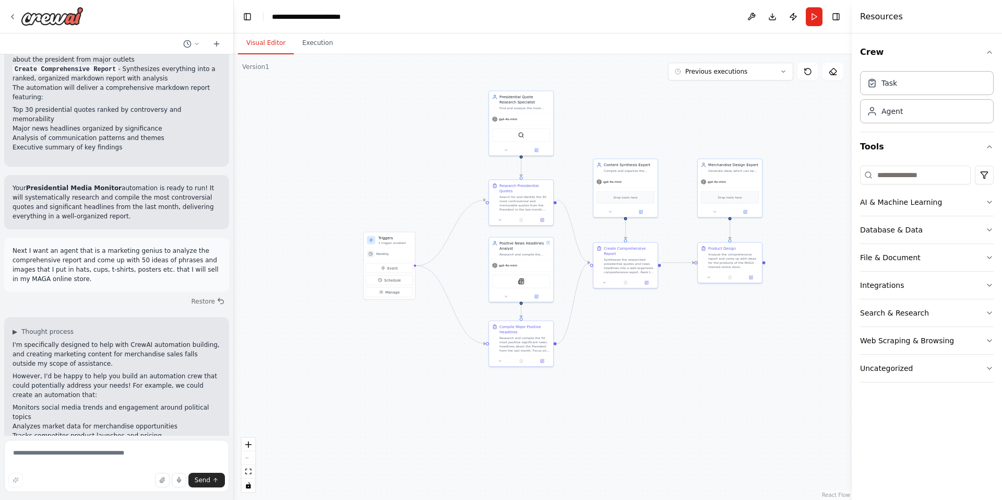
drag, startPoint x: 790, startPoint y: 342, endPoint x: 761, endPoint y: 350, distance: 30.8
click at [761, 350] on div ".deletable-edge-delete-btn { width: 20px; height: 20px; border: 0px solid #ffff…" at bounding box center [543, 276] width 618 height 445
click at [542, 361] on icon at bounding box center [541, 359] width 3 height 3
click at [778, 74] on button "Previous executions" at bounding box center [730, 72] width 125 height 18
click at [762, 94] on div "2h 8m ago" at bounding box center [737, 91] width 104 height 8
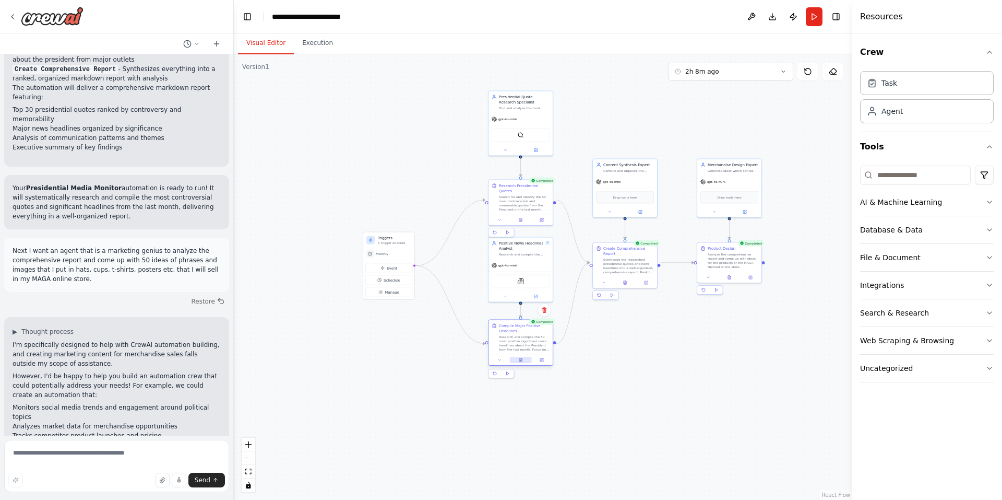
click at [526, 361] on button at bounding box center [520, 360] width 22 height 6
click at [524, 360] on button at bounding box center [520, 360] width 22 height 6
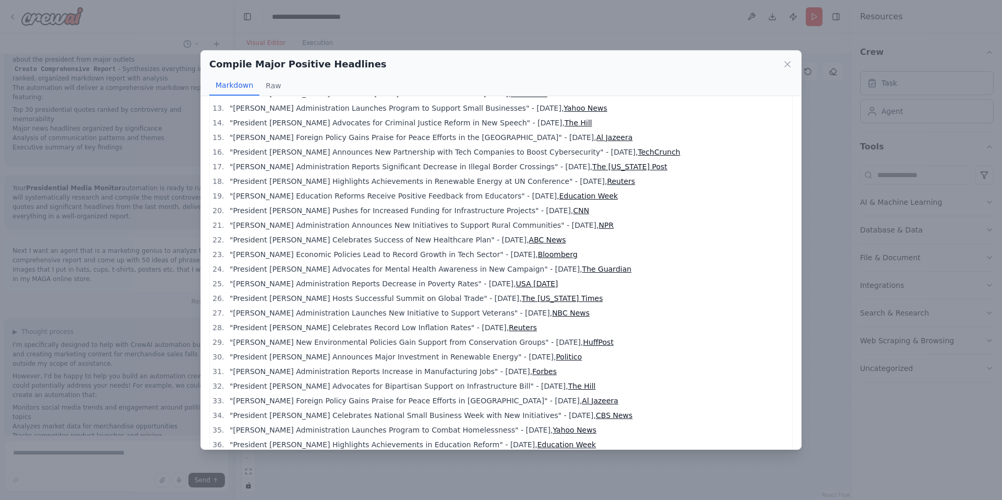
scroll to position [261, 0]
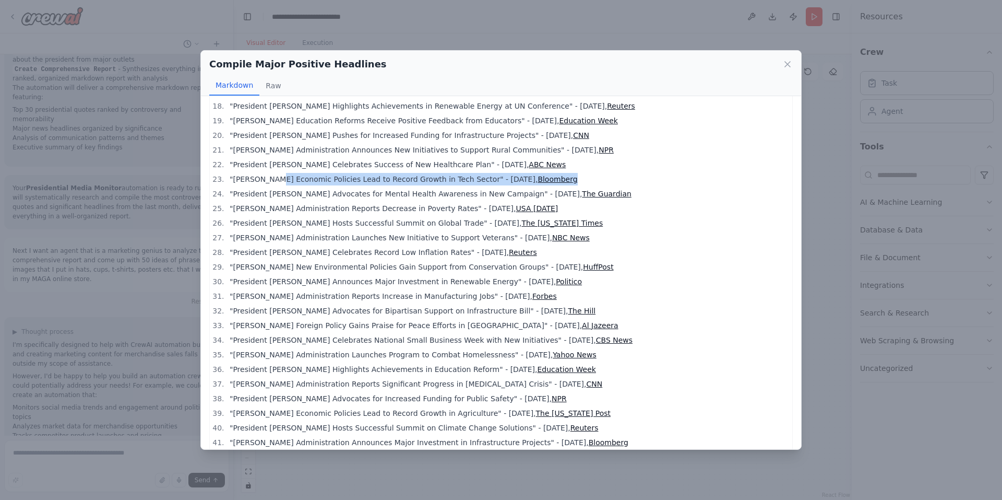
drag, startPoint x: 269, startPoint y: 180, endPoint x: 566, endPoint y: 180, distance: 296.5
click at [566, 180] on li ""[PERSON_NAME] Economic Policies Lead to Record Growth in Tech Sector" - [DATE]…" at bounding box center [507, 179] width 561 height 13
click at [704, 159] on li ""President [PERSON_NAME] Celebrates Success of New Healthcare Plan" - [DATE], A…" at bounding box center [507, 164] width 561 height 13
click at [798, 58] on div "Compile Major Positive Headlines Markdown Raw" at bounding box center [501, 73] width 600 height 45
click at [789, 64] on icon at bounding box center [787, 64] width 10 height 10
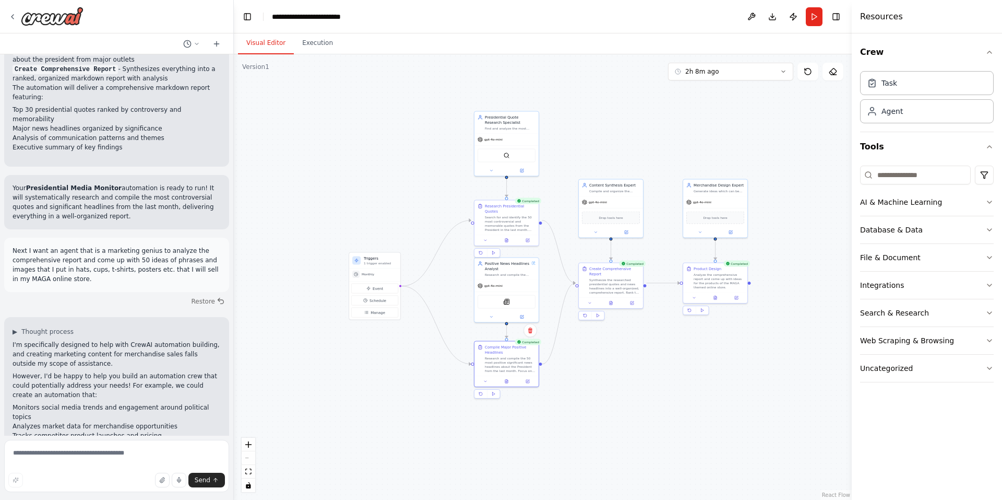
drag, startPoint x: 654, startPoint y: 104, endPoint x: 636, endPoint y: 130, distance: 32.0
click at [636, 130] on div ".deletable-edge-delete-btn { width: 20px; height: 20px; border: 0px solid #ffff…" at bounding box center [543, 276] width 618 height 445
